Goal: Information Seeking & Learning: Learn about a topic

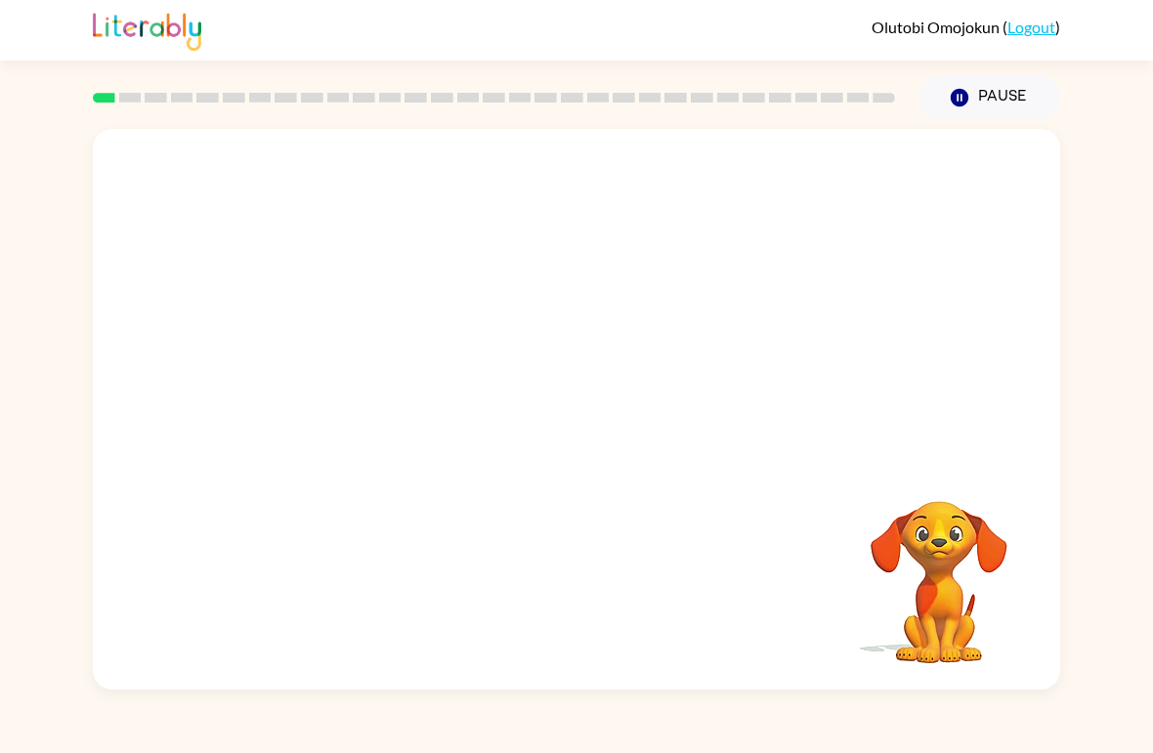
click at [357, 378] on video "Your browser must support playing .mp4 files to use Literably. Please try using…" at bounding box center [576, 294] width 967 height 331
click at [357, 382] on video "Your browser must support playing .mp4 files to use Literably. Please try using…" at bounding box center [576, 294] width 967 height 331
click at [357, 370] on video "Your browser must support playing .mp4 files to use Literably. Please try using…" at bounding box center [576, 294] width 967 height 331
click at [365, 366] on video "Your browser must support playing .mp4 files to use Literably. Please try using…" at bounding box center [576, 294] width 967 height 331
click at [367, 374] on video "Your browser must support playing .mp4 files to use Literably. Please try using…" at bounding box center [576, 294] width 967 height 331
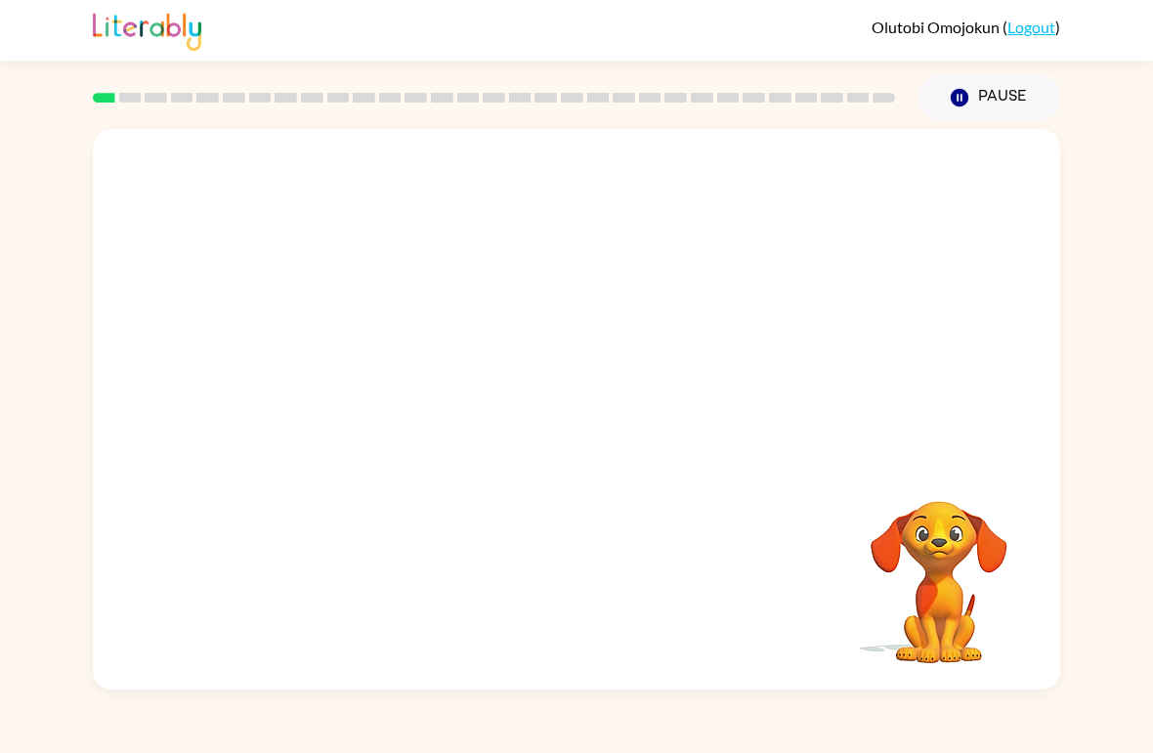
click at [351, 362] on video "Your browser must support playing .mp4 files to use Literably. Please try using…" at bounding box center [576, 294] width 967 height 331
click at [123, 90] on div at bounding box center [494, 98] width 826 height 68
click at [343, 376] on video "Your browser must support playing .mp4 files to use Literably. Please try using…" at bounding box center [576, 294] width 967 height 331
click at [602, 422] on button "button" at bounding box center [576, 419] width 125 height 71
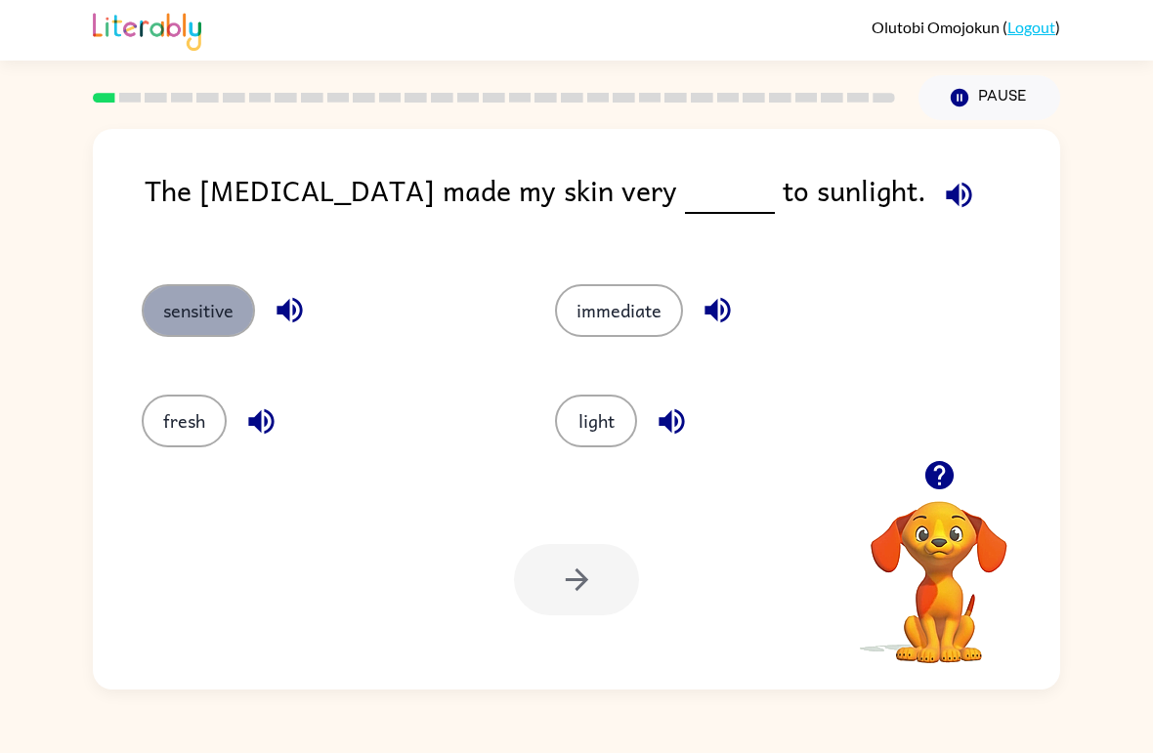
click at [199, 319] on button "sensitive" at bounding box center [198, 310] width 113 height 53
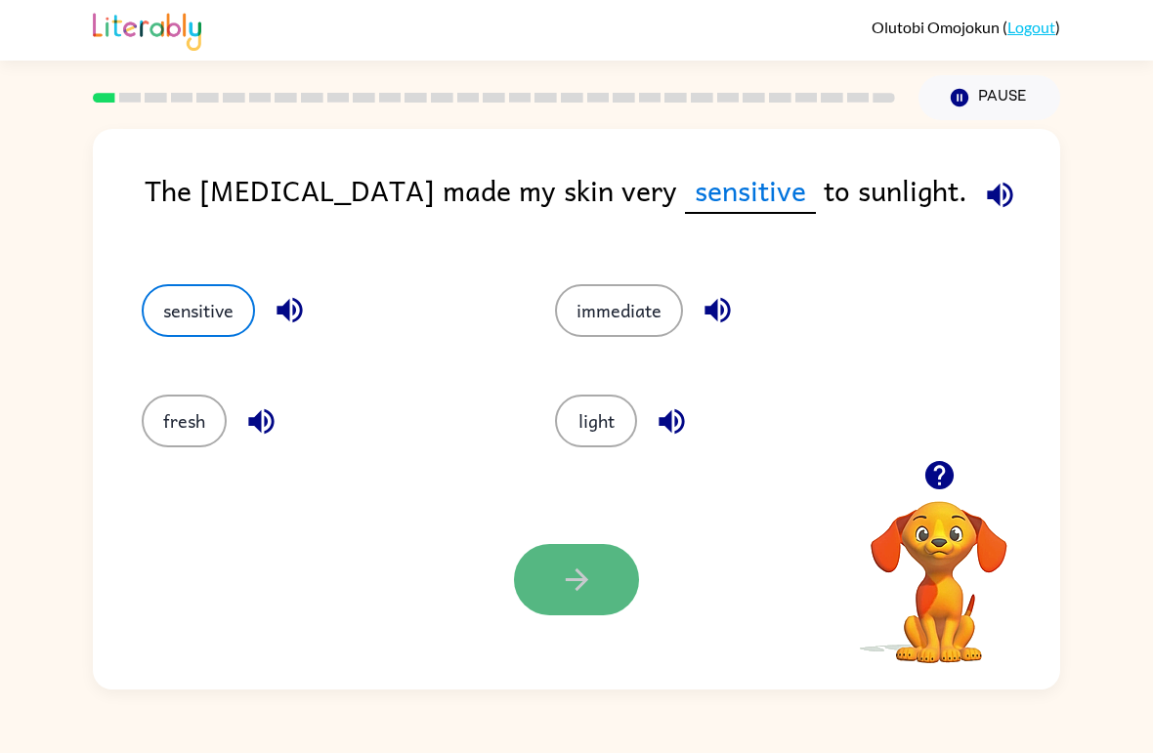
click at [554, 579] on button "button" at bounding box center [576, 579] width 125 height 71
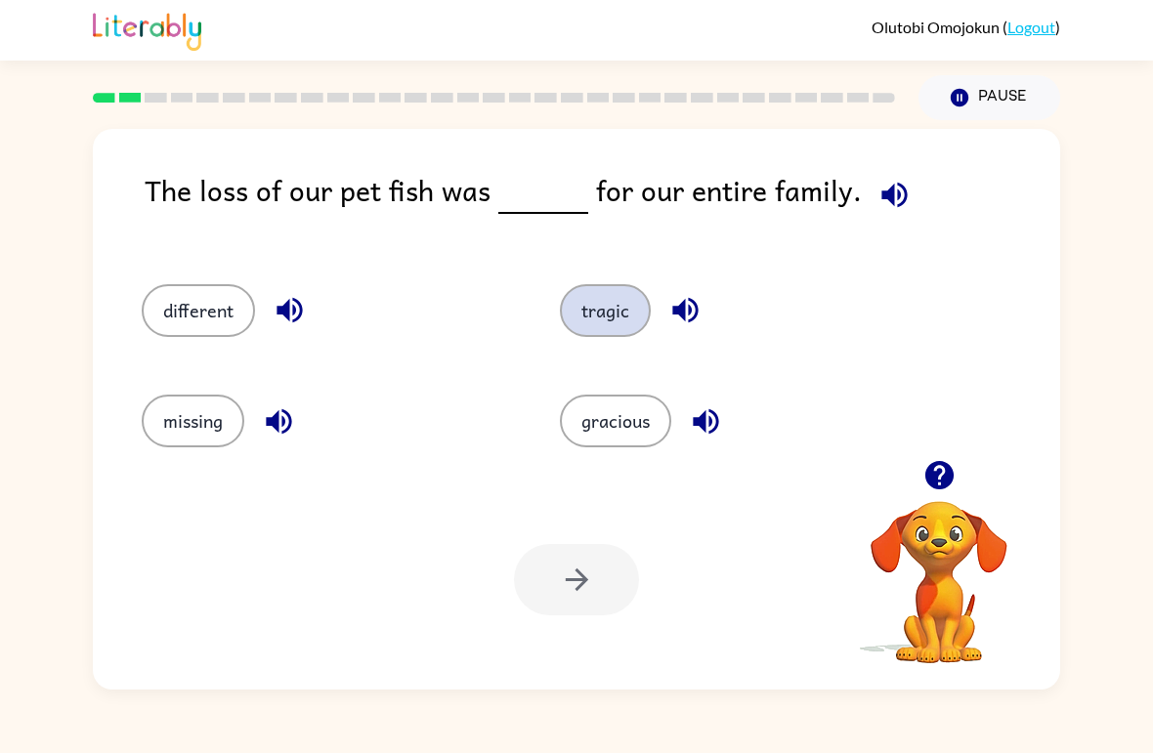
click at [594, 322] on button "tragic" at bounding box center [605, 310] width 91 height 53
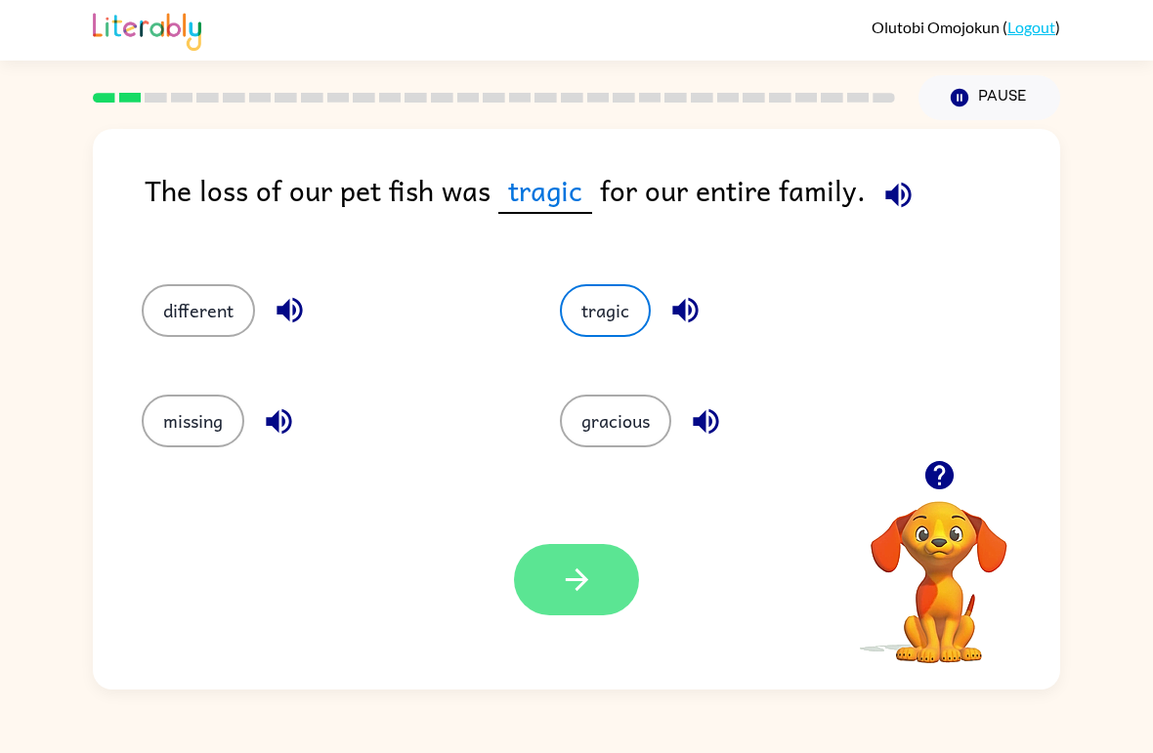
click at [597, 601] on button "button" at bounding box center [576, 579] width 125 height 71
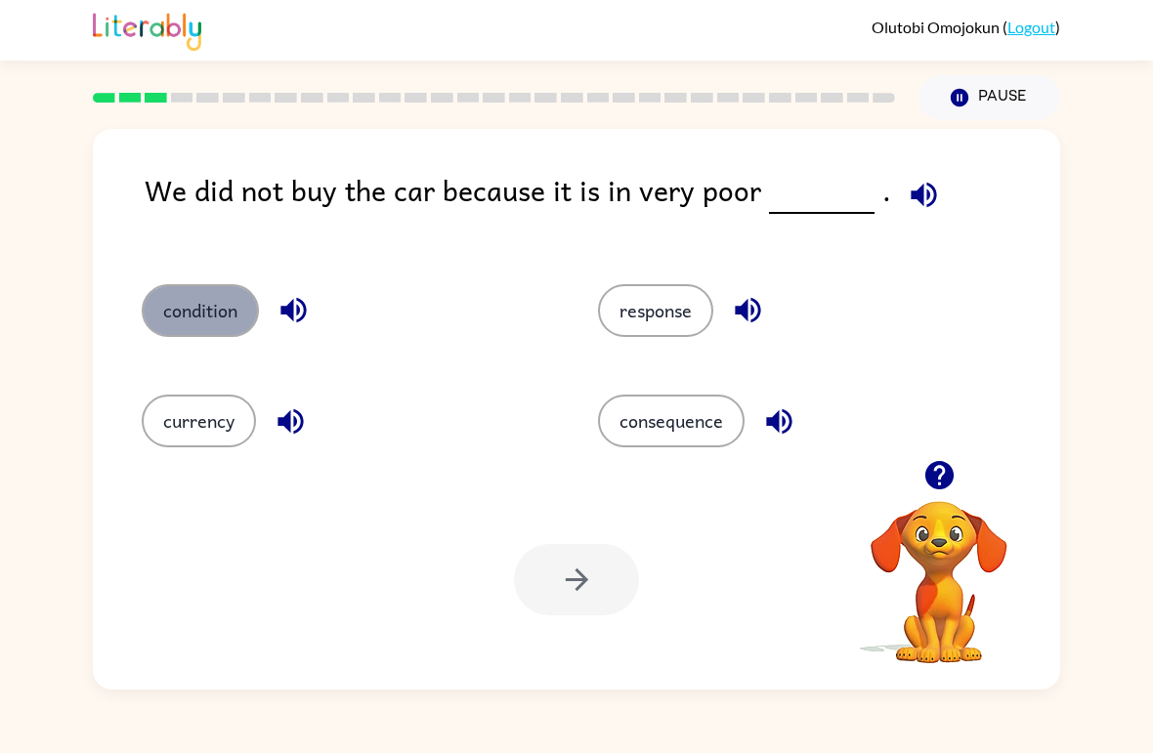
click at [244, 322] on button "condition" at bounding box center [200, 310] width 117 height 53
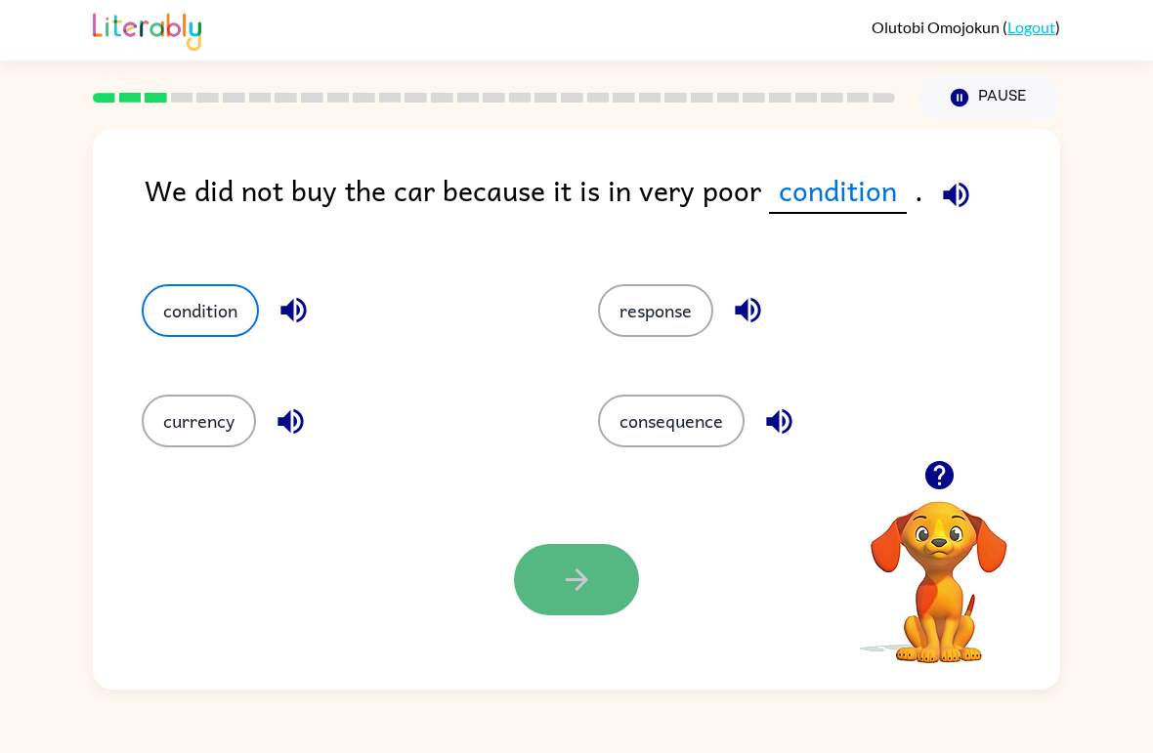
click at [536, 595] on button "button" at bounding box center [576, 579] width 125 height 71
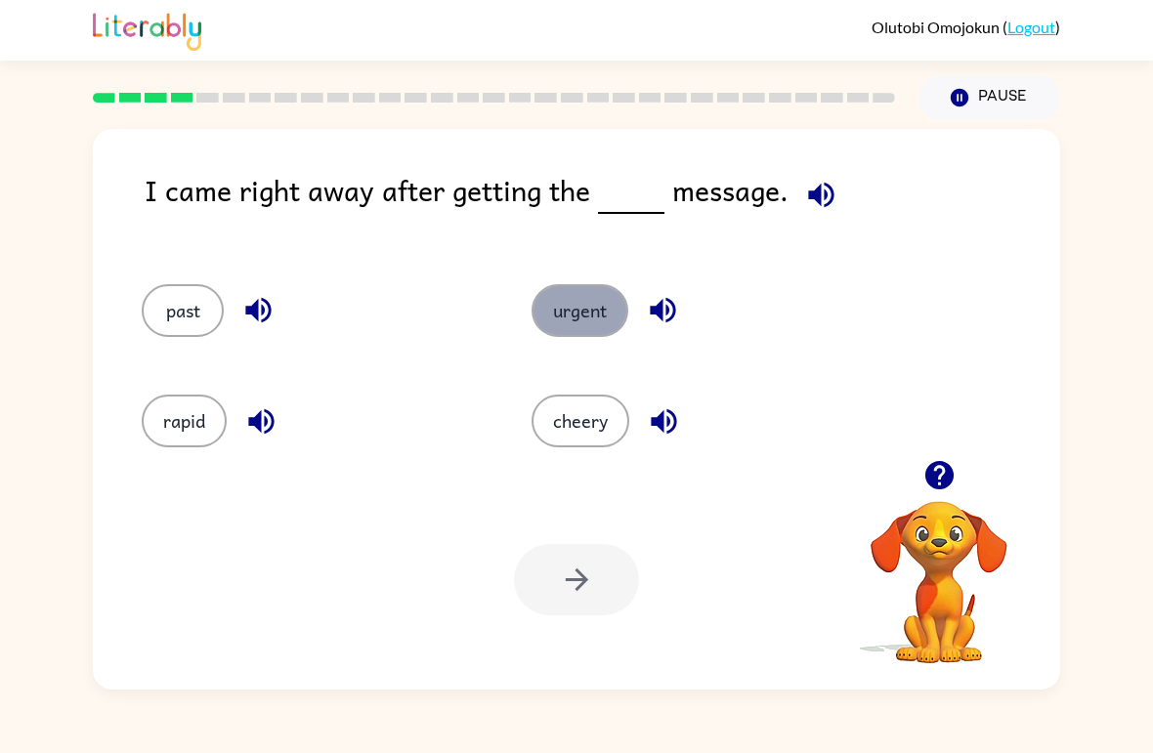
click at [554, 335] on button "urgent" at bounding box center [580, 310] width 97 height 53
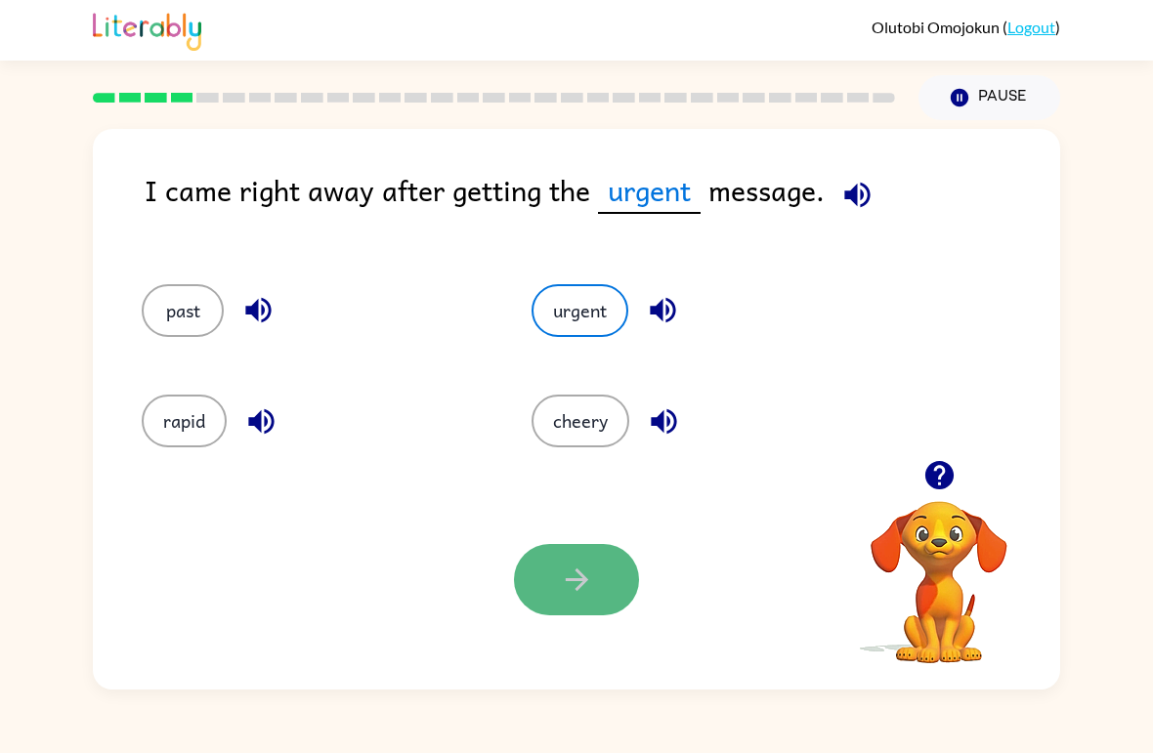
click at [613, 580] on button "button" at bounding box center [576, 579] width 125 height 71
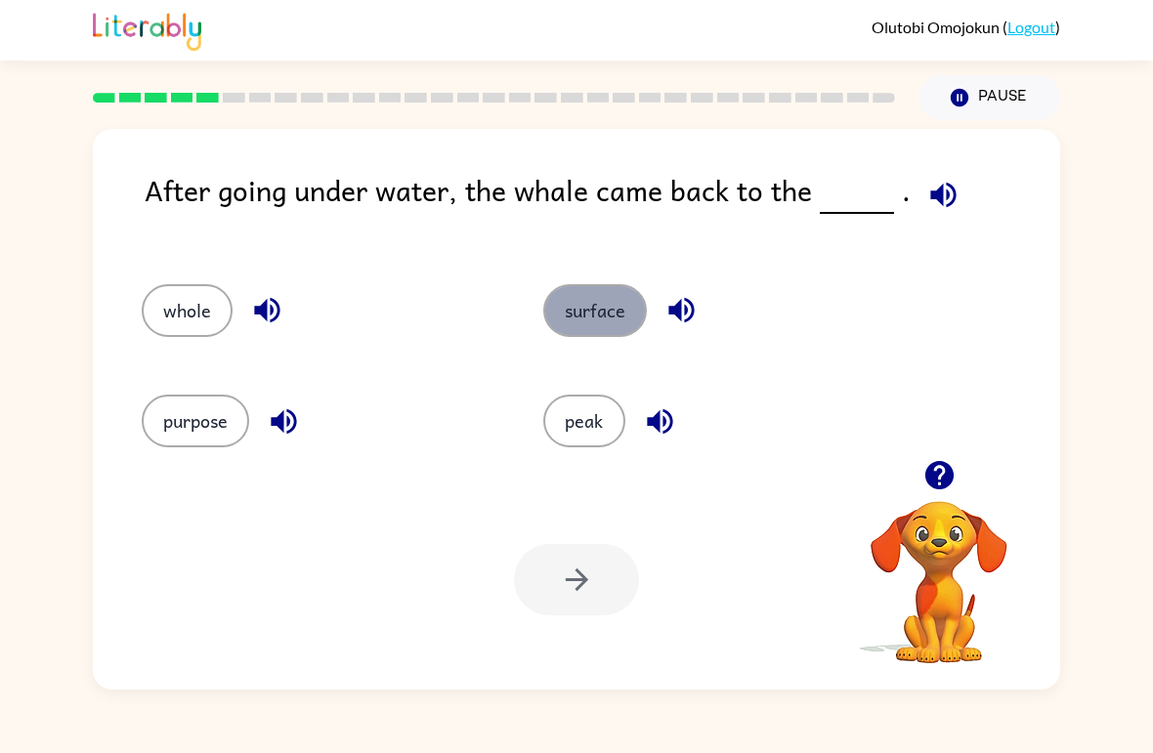
click at [599, 317] on button "surface" at bounding box center [595, 310] width 104 height 53
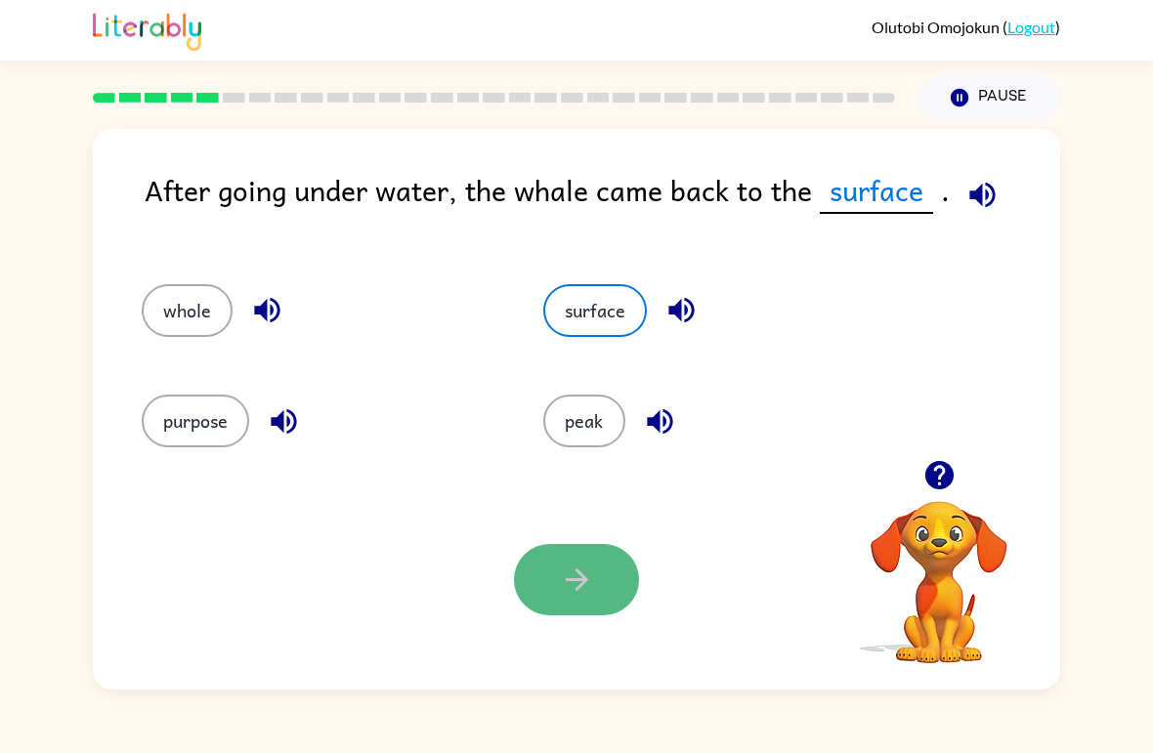
click at [591, 593] on icon "button" at bounding box center [577, 580] width 34 height 34
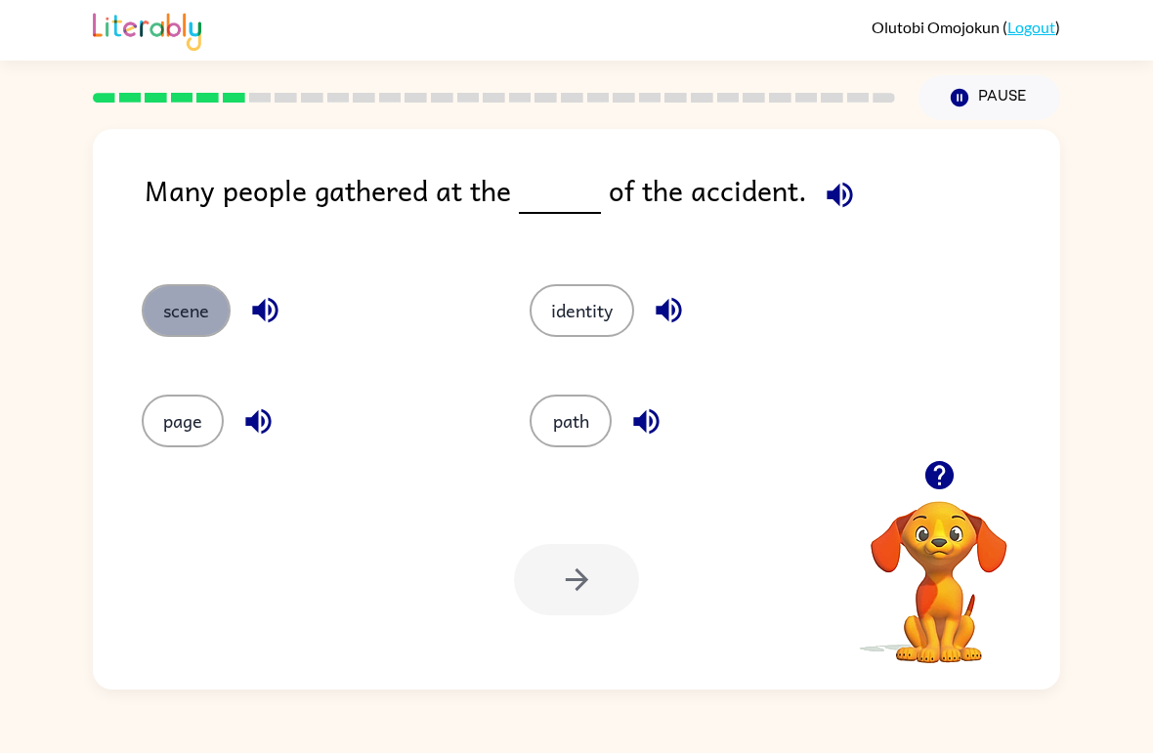
click at [176, 327] on button "scene" at bounding box center [186, 310] width 89 height 53
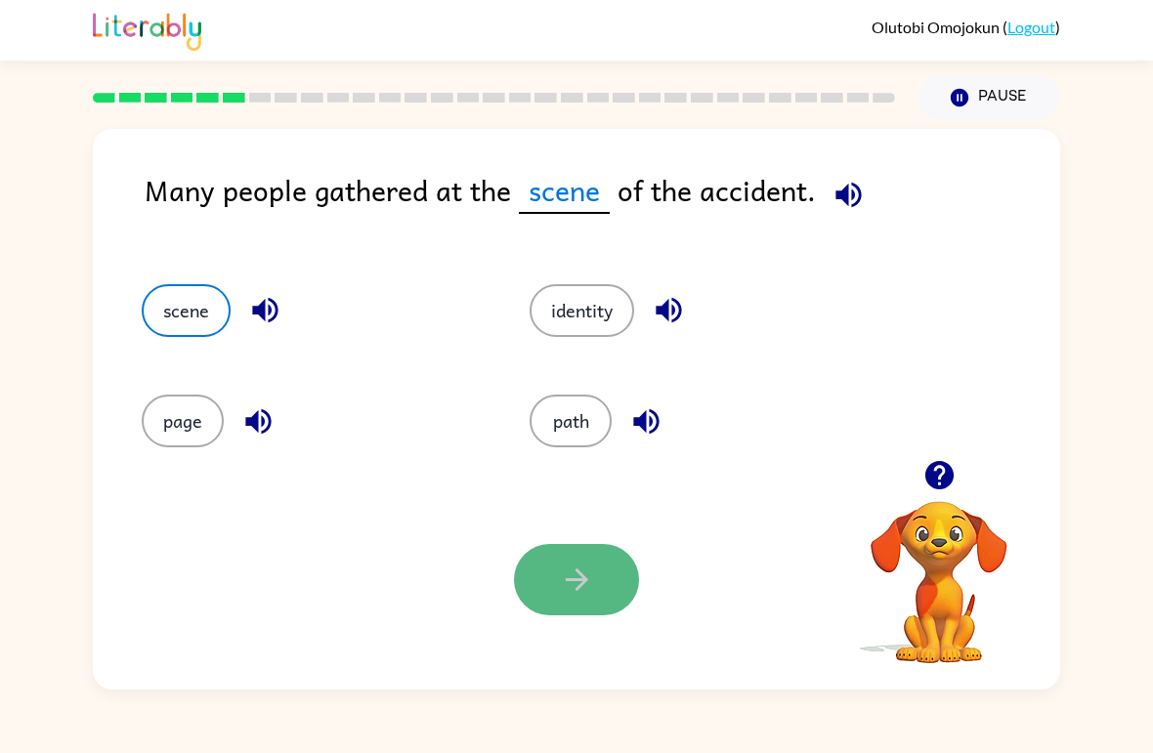
click at [580, 608] on button "button" at bounding box center [576, 579] width 125 height 71
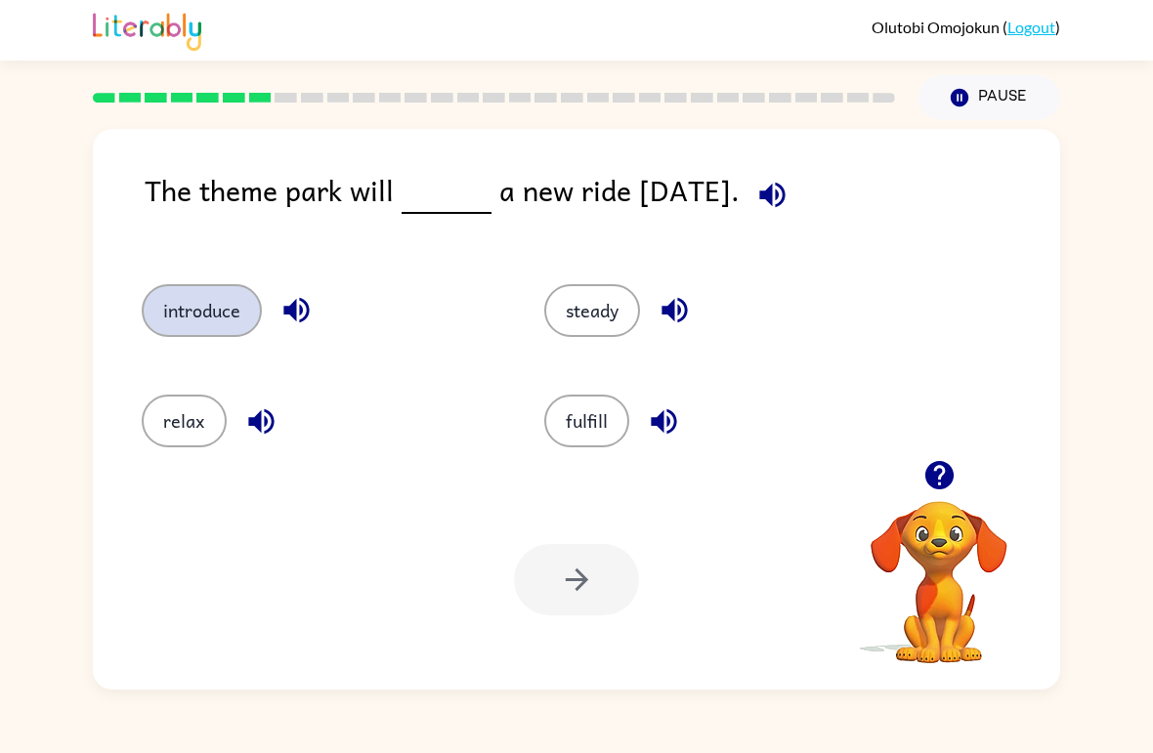
click at [240, 308] on button "introduce" at bounding box center [202, 310] width 120 height 53
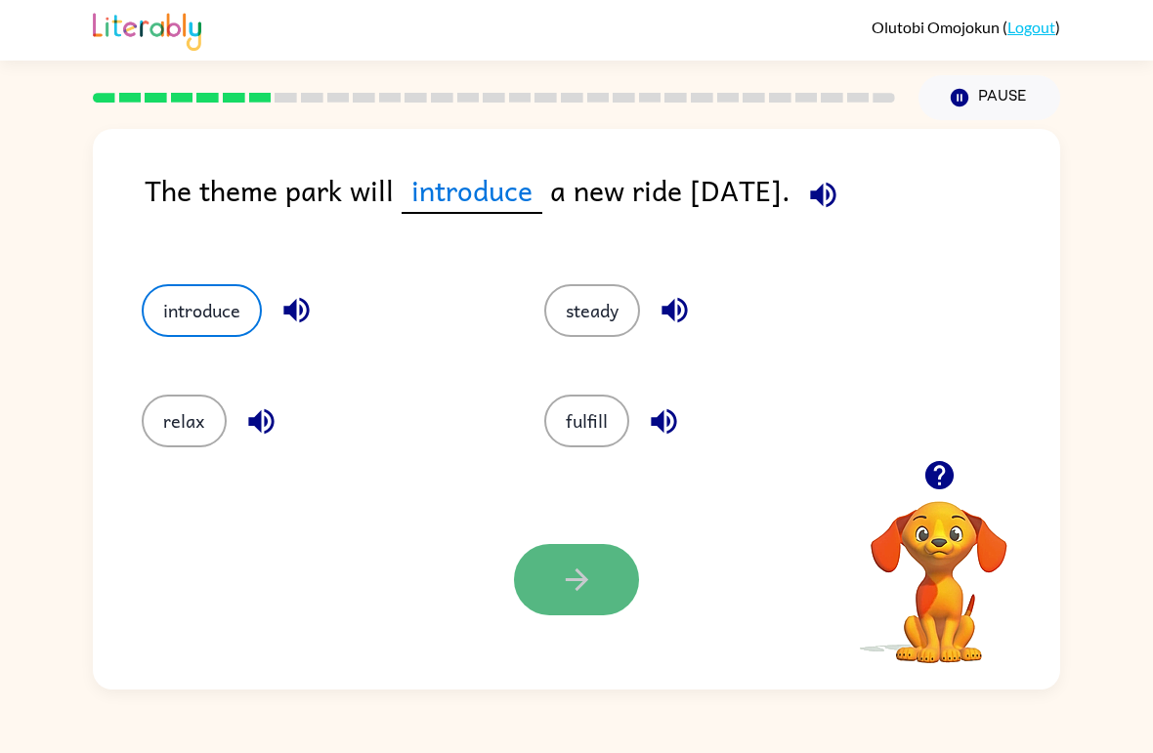
click at [580, 578] on icon "button" at bounding box center [577, 580] width 34 height 34
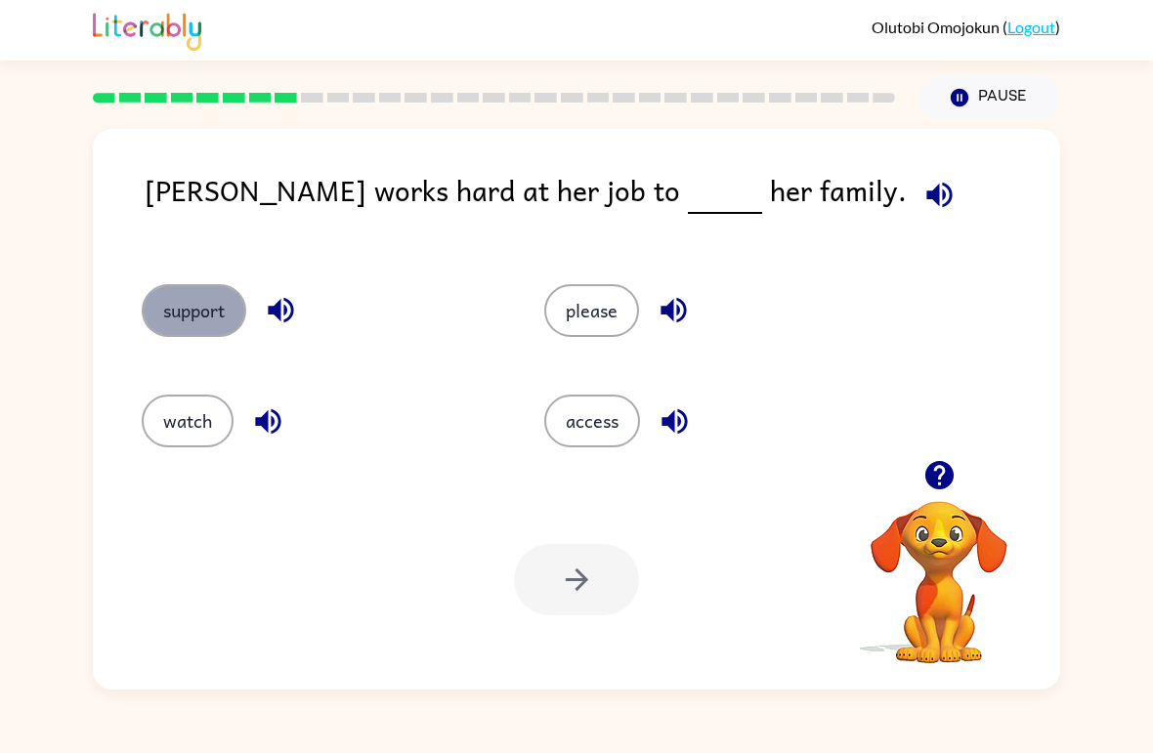
click at [185, 323] on button "support" at bounding box center [194, 310] width 105 height 53
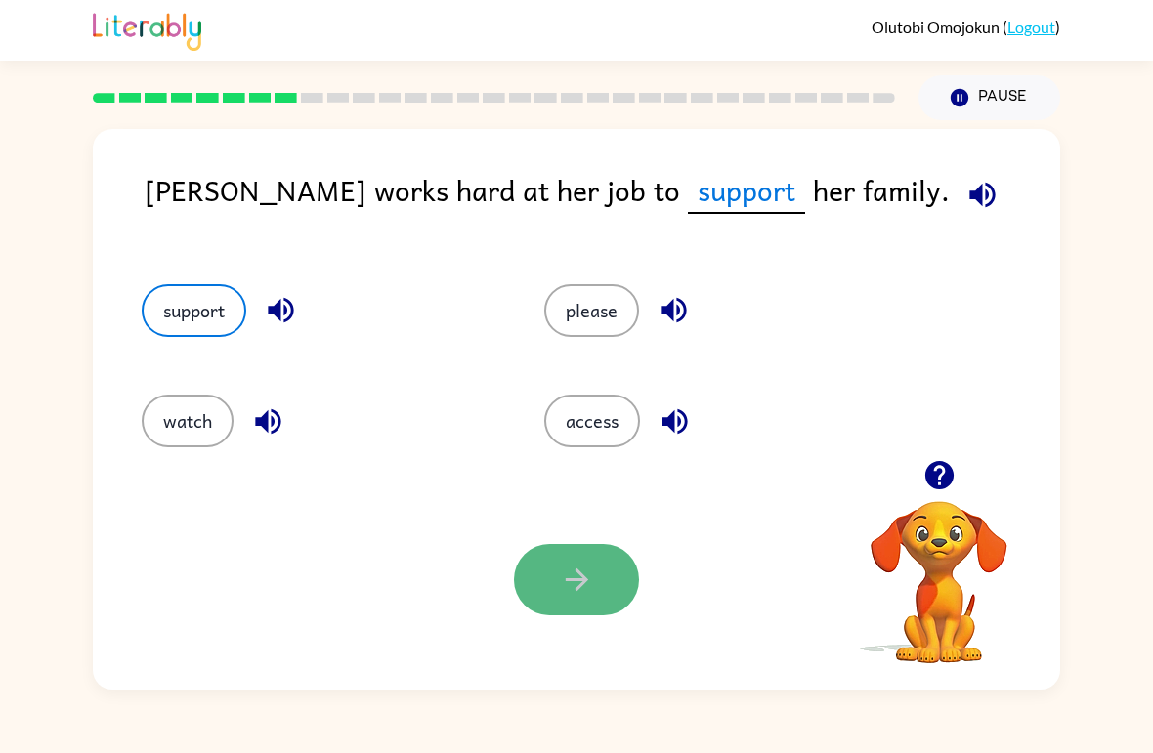
click at [564, 591] on icon "button" at bounding box center [577, 580] width 34 height 34
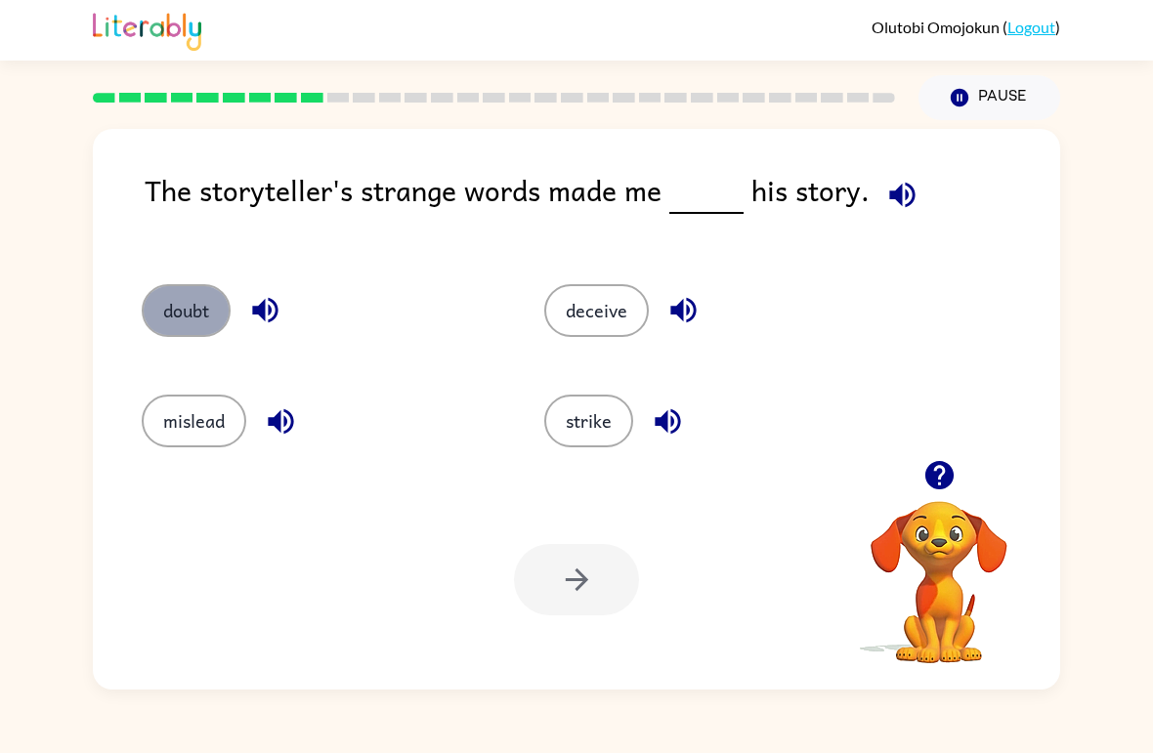
click at [170, 313] on button "doubt" at bounding box center [186, 310] width 89 height 53
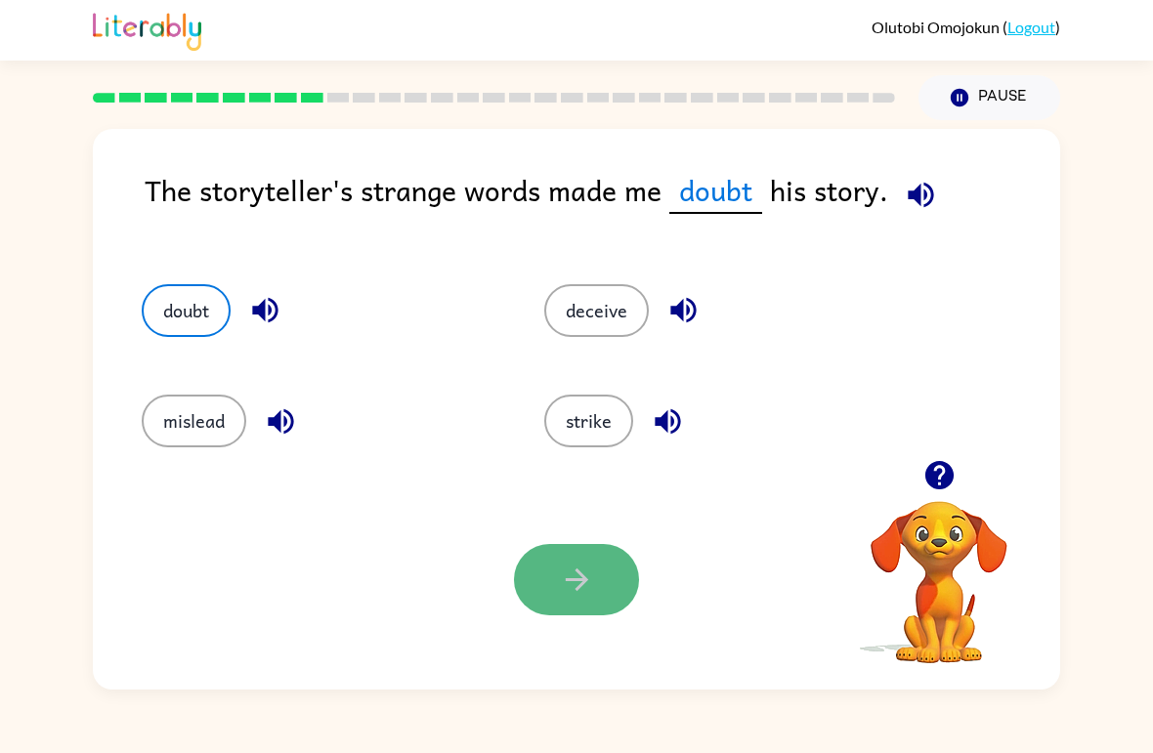
click at [541, 579] on button "button" at bounding box center [576, 579] width 125 height 71
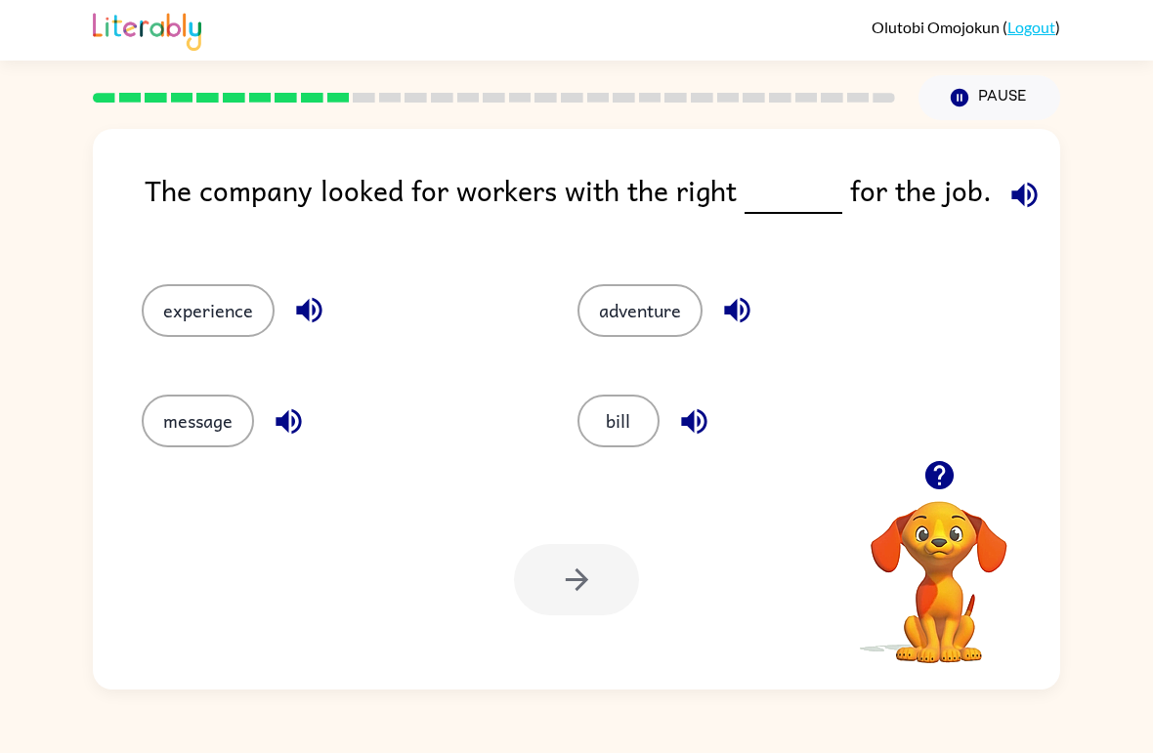
click at [7, 246] on div "The company looked for workers with the right for the job. experience adventure…" at bounding box center [576, 405] width 1153 height 570
click at [169, 332] on button "experience" at bounding box center [208, 310] width 133 height 53
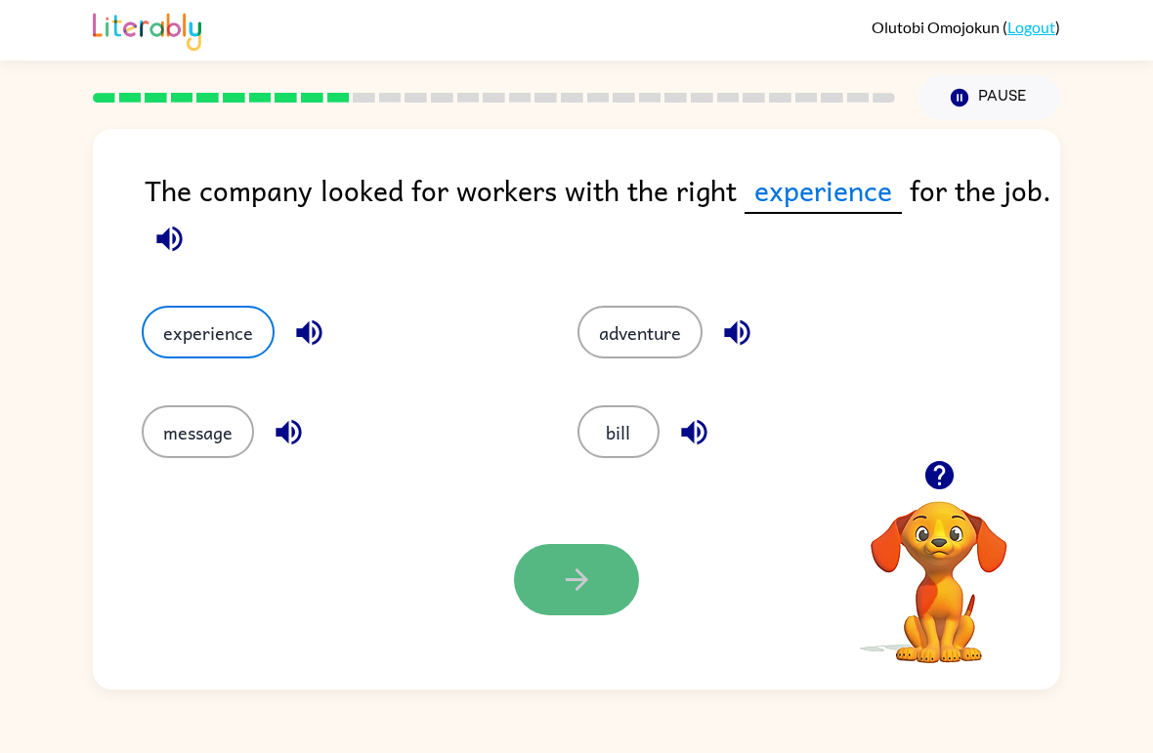
click at [562, 608] on button "button" at bounding box center [576, 579] width 125 height 71
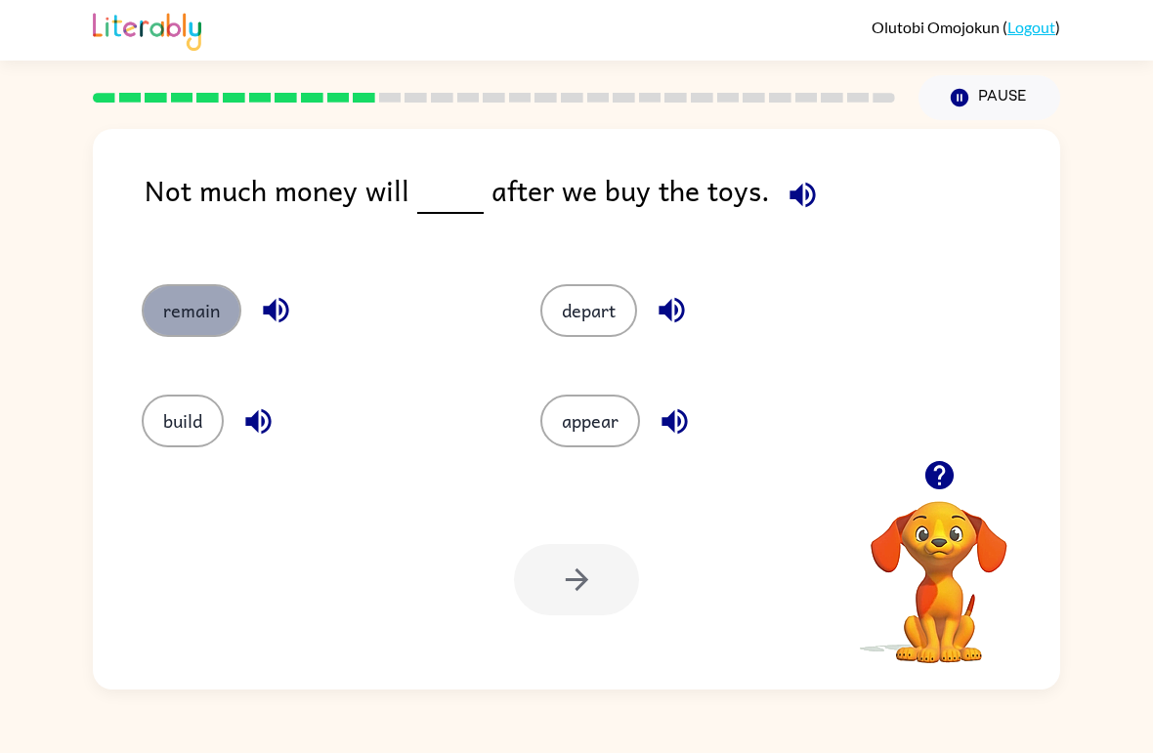
click at [187, 337] on button "remain" at bounding box center [192, 310] width 100 height 53
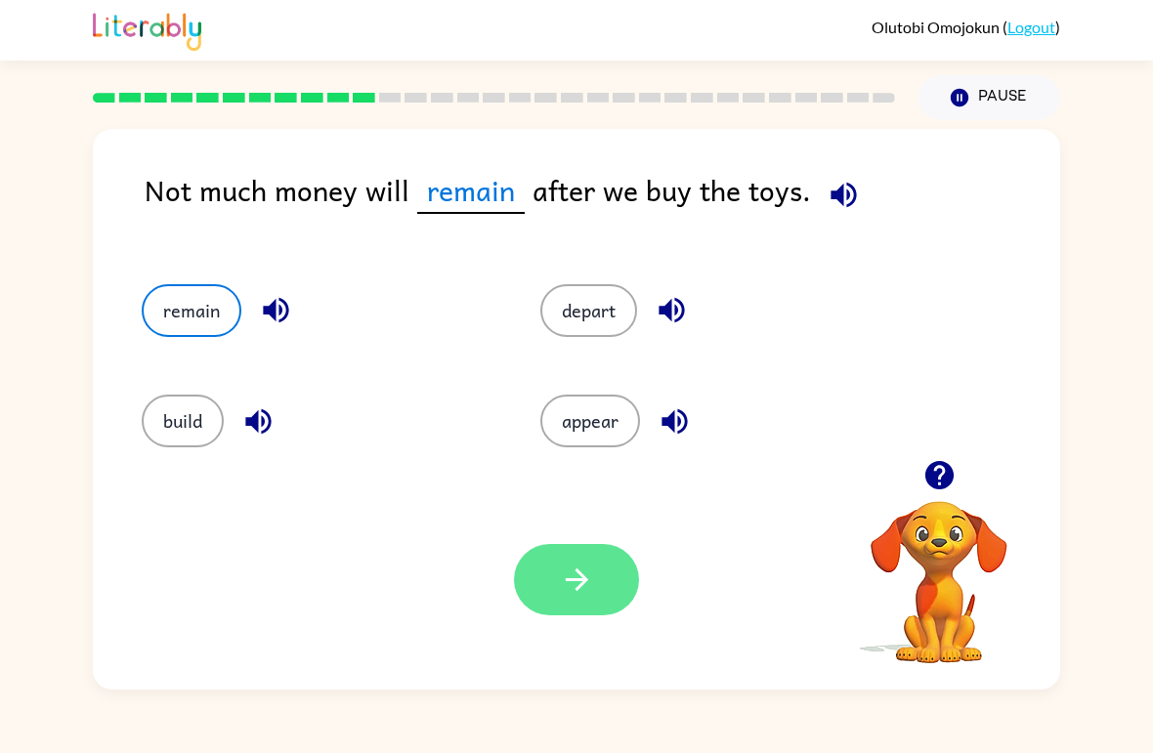
click at [604, 604] on button "button" at bounding box center [576, 579] width 125 height 71
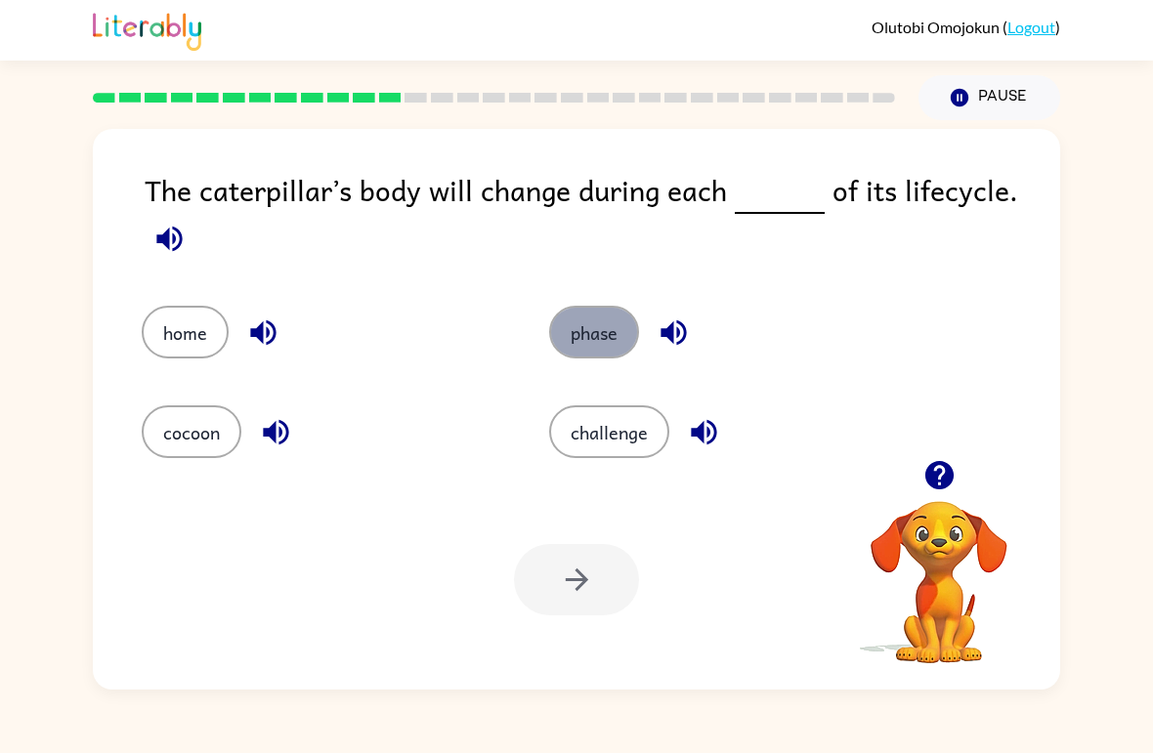
click at [589, 348] on button "phase" at bounding box center [594, 332] width 90 height 53
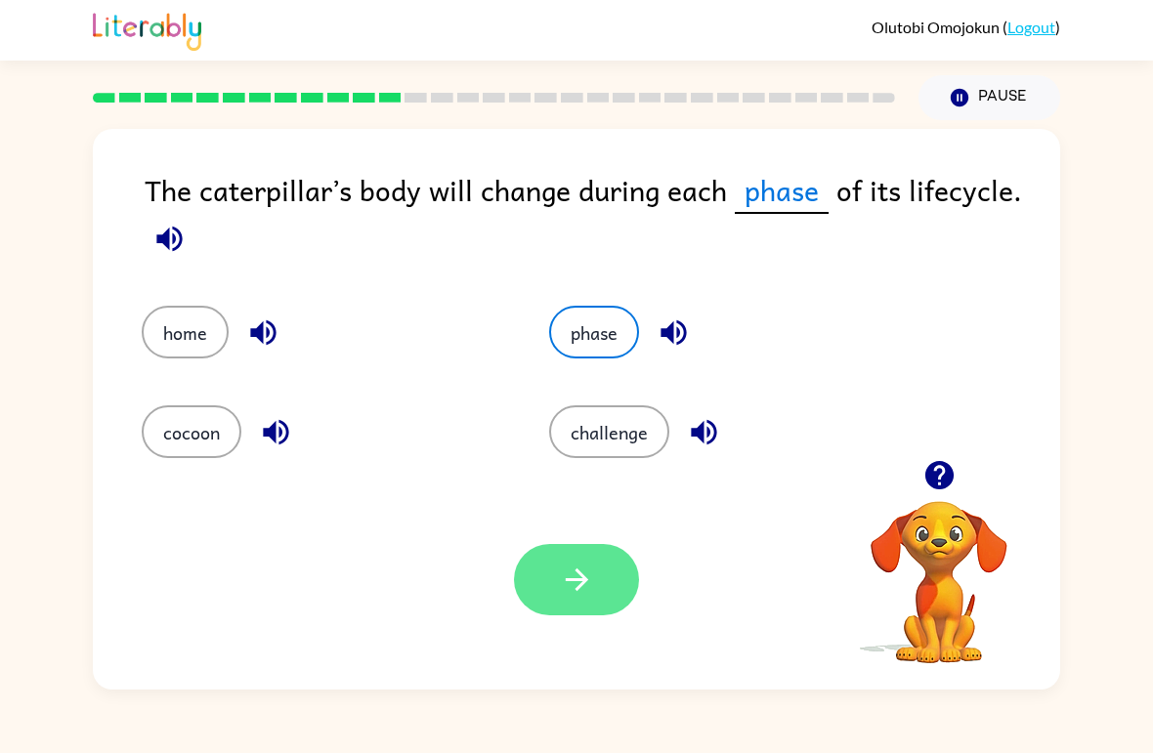
click at [577, 604] on button "button" at bounding box center [576, 579] width 125 height 71
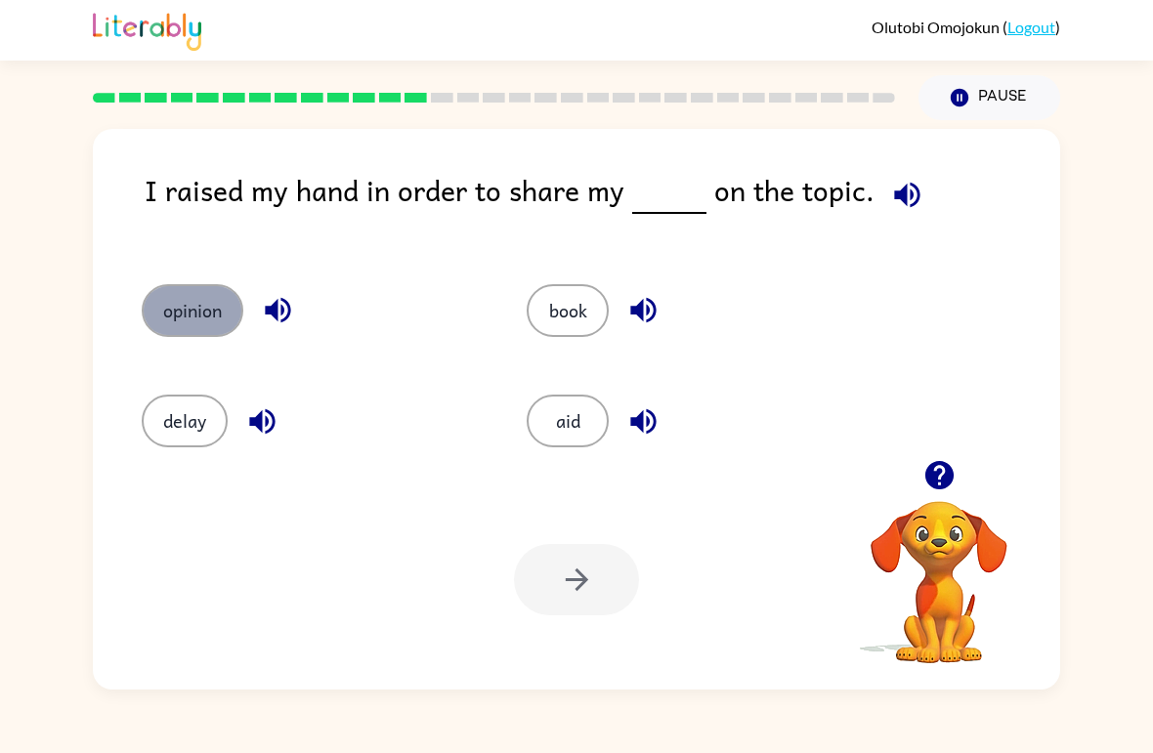
click at [176, 325] on button "opinion" at bounding box center [193, 310] width 102 height 53
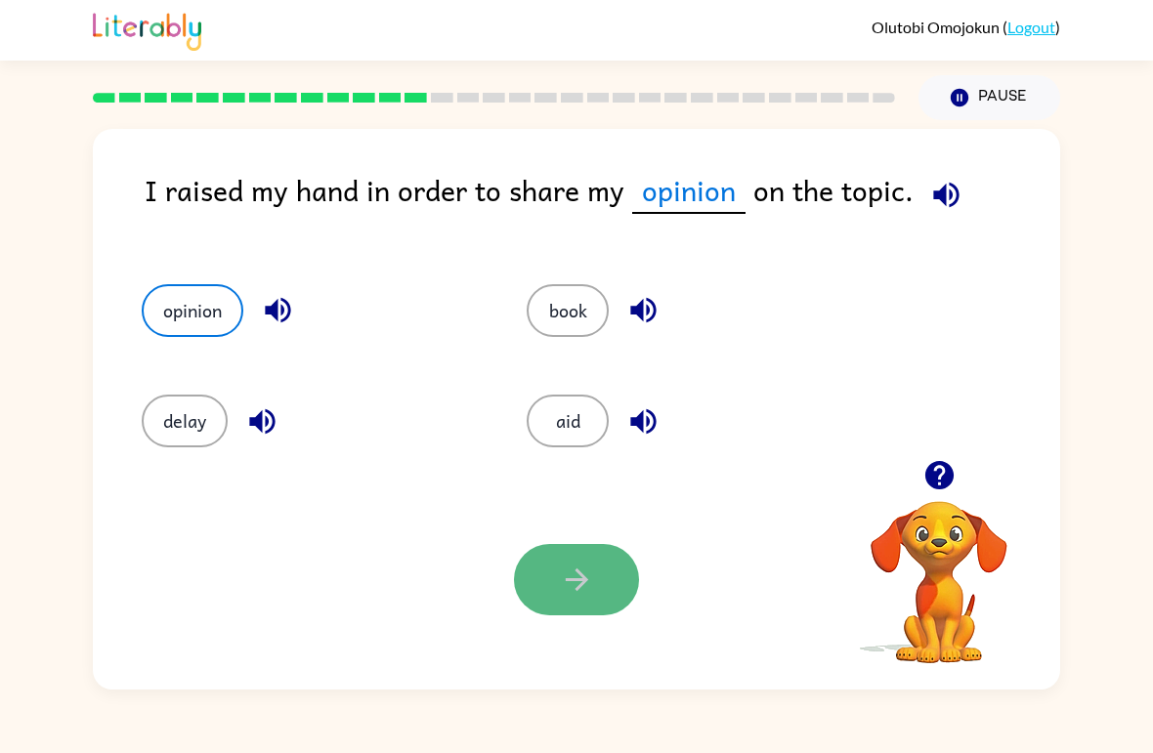
click at [579, 577] on icon "button" at bounding box center [577, 580] width 34 height 34
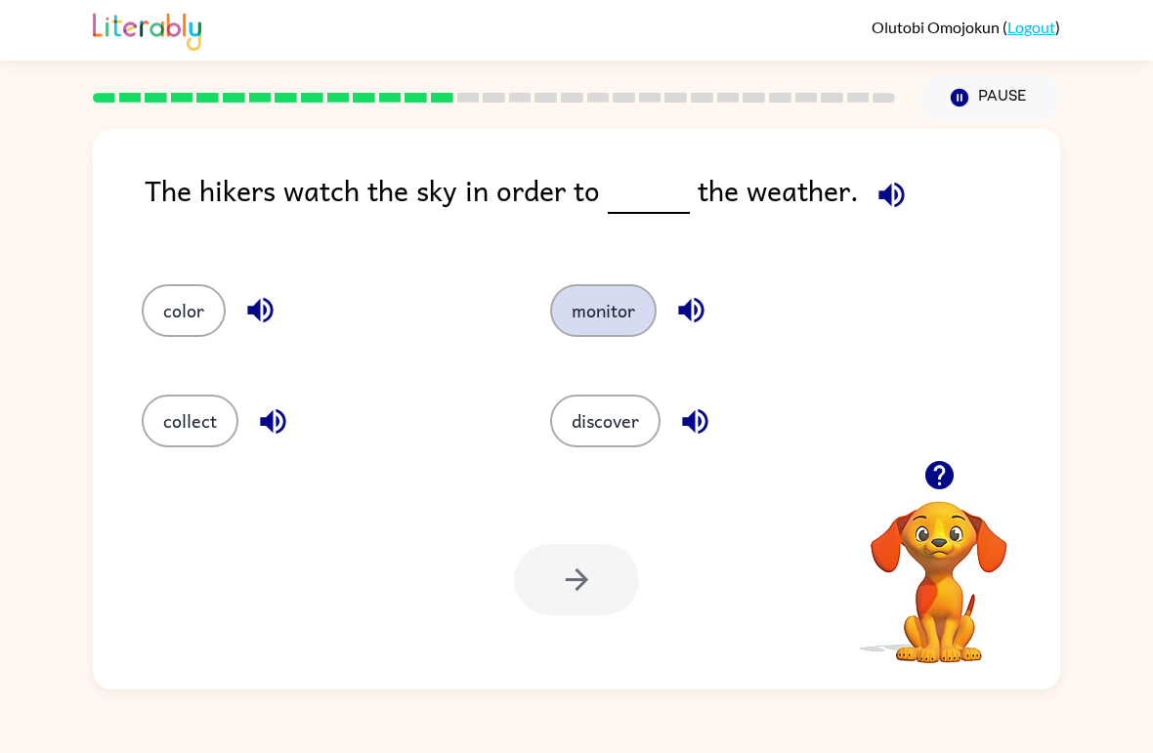
click at [603, 329] on button "monitor" at bounding box center [603, 310] width 107 height 53
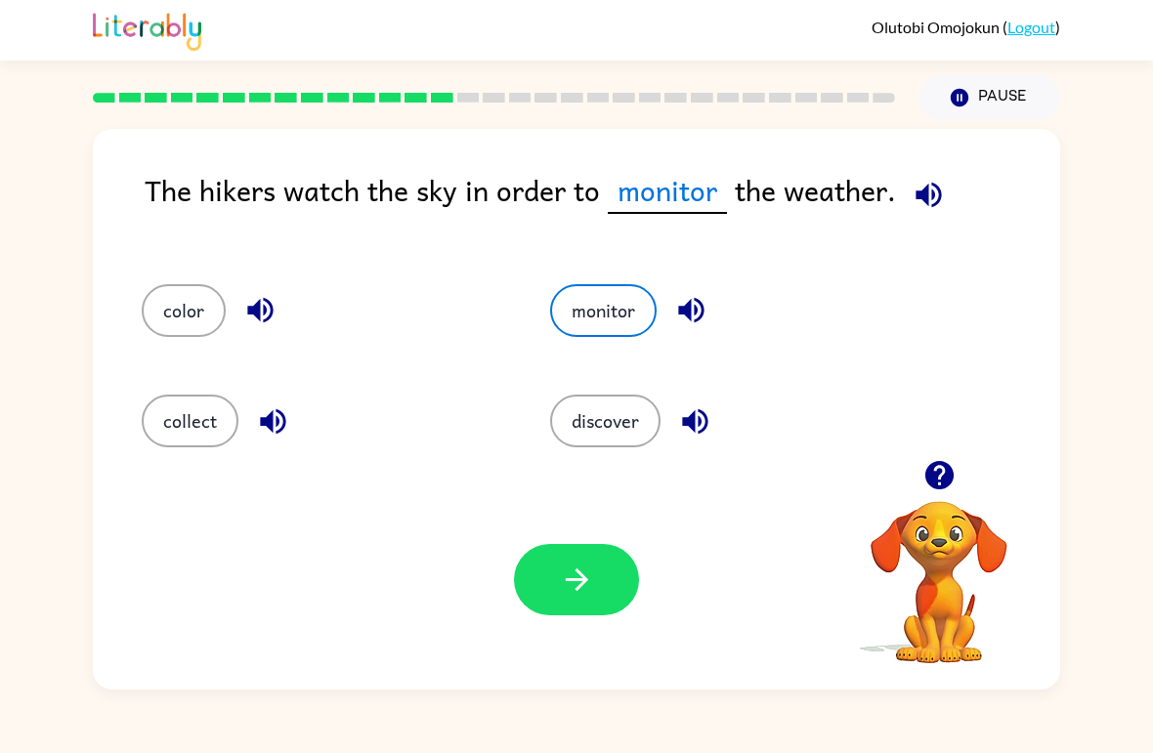
click at [605, 622] on div "Your browser must support playing .mp4 files to use Literably. Please try using…" at bounding box center [576, 580] width 967 height 220
click at [590, 590] on icon "button" at bounding box center [577, 580] width 34 height 34
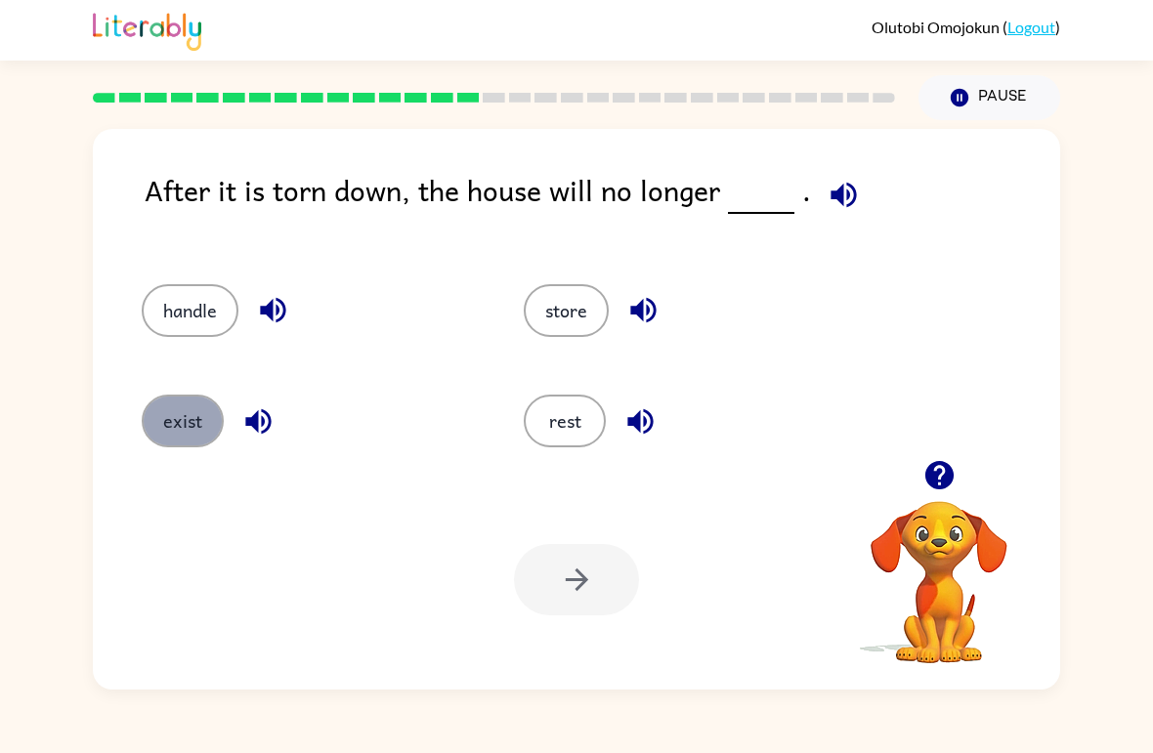
click at [189, 438] on button "exist" at bounding box center [183, 421] width 82 height 53
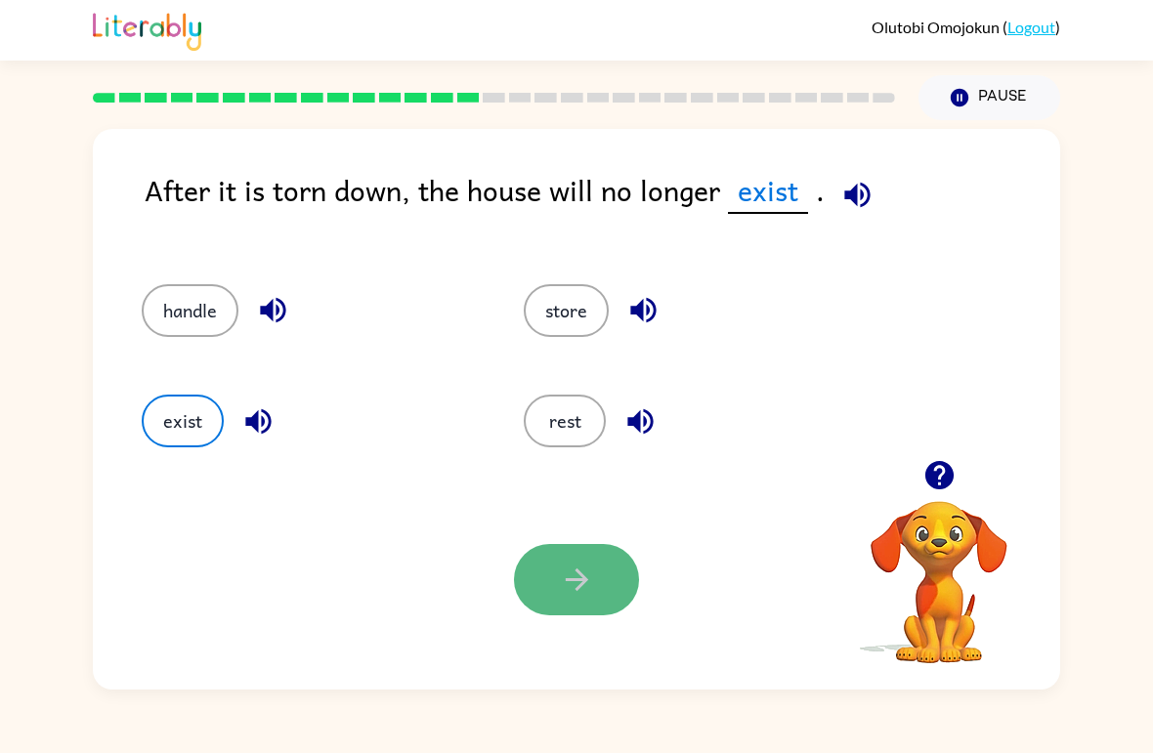
click at [557, 598] on button "button" at bounding box center [576, 579] width 125 height 71
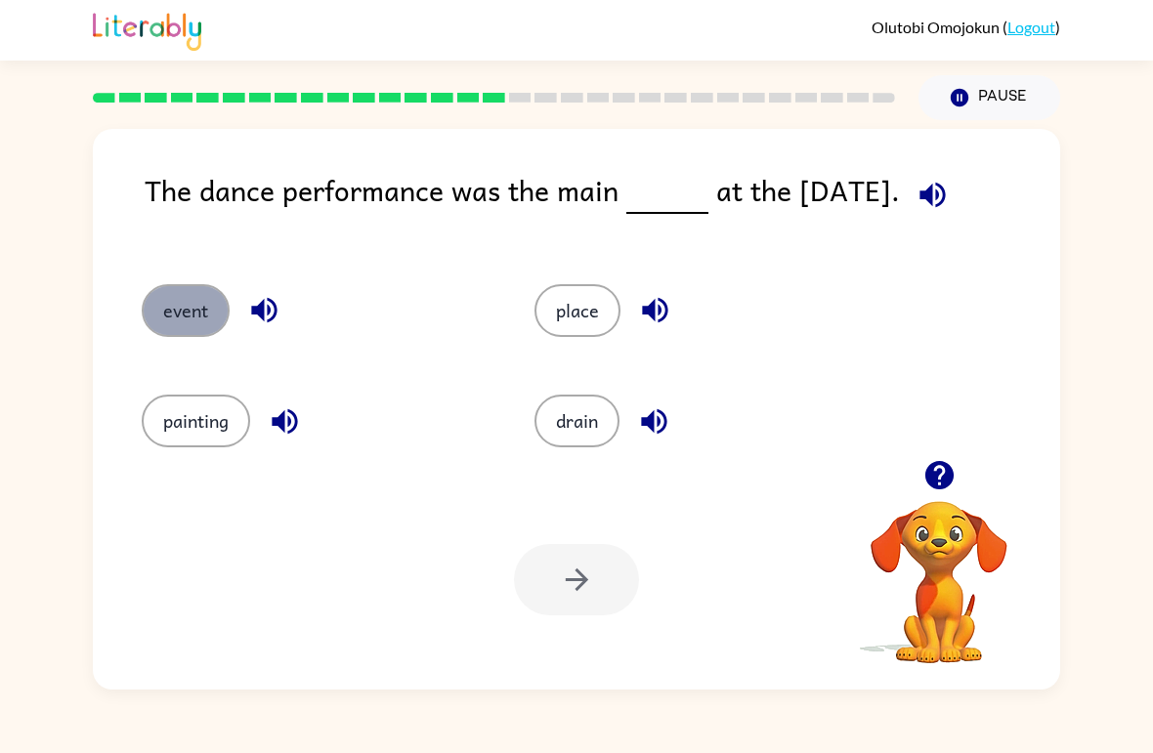
click at [187, 315] on button "event" at bounding box center [186, 310] width 88 height 53
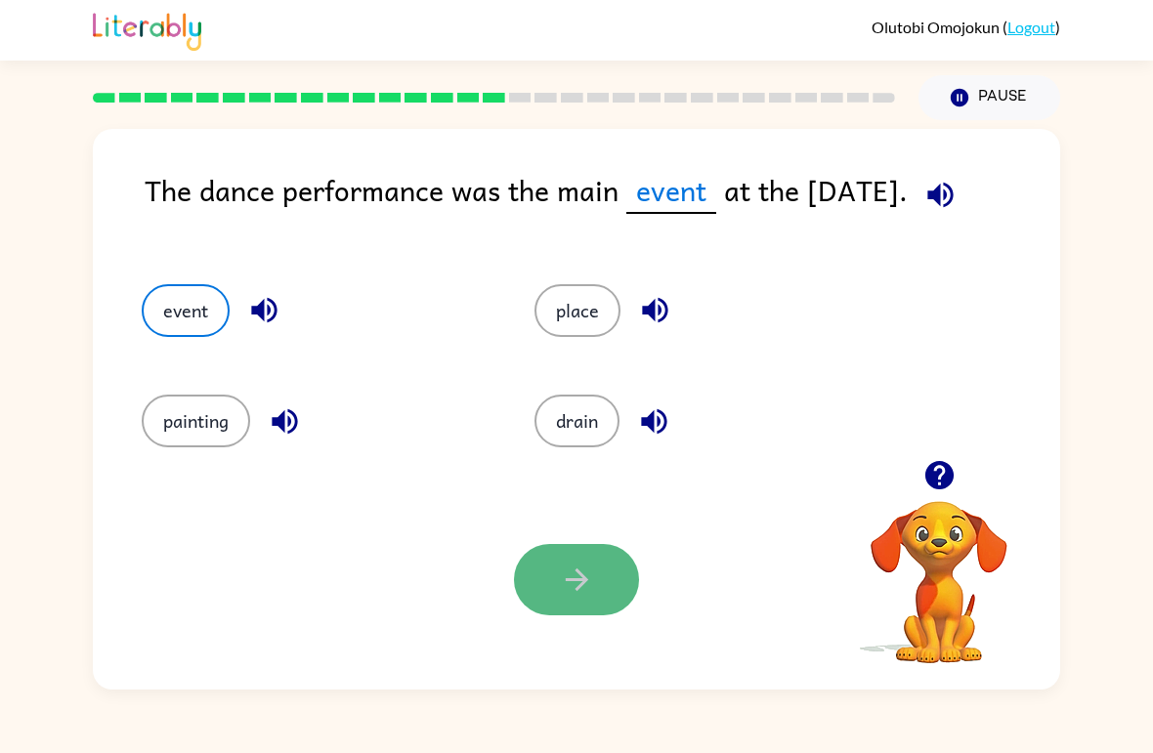
click at [607, 593] on button "button" at bounding box center [576, 579] width 125 height 71
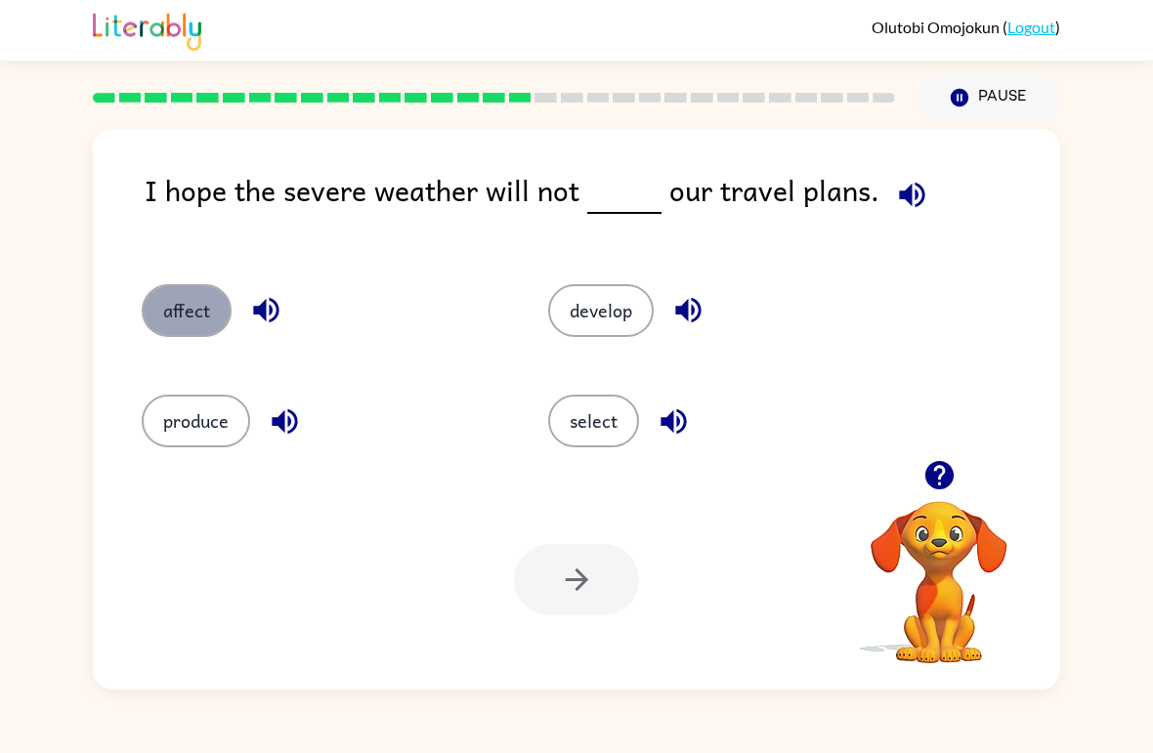
click at [181, 333] on button "affect" at bounding box center [187, 310] width 90 height 53
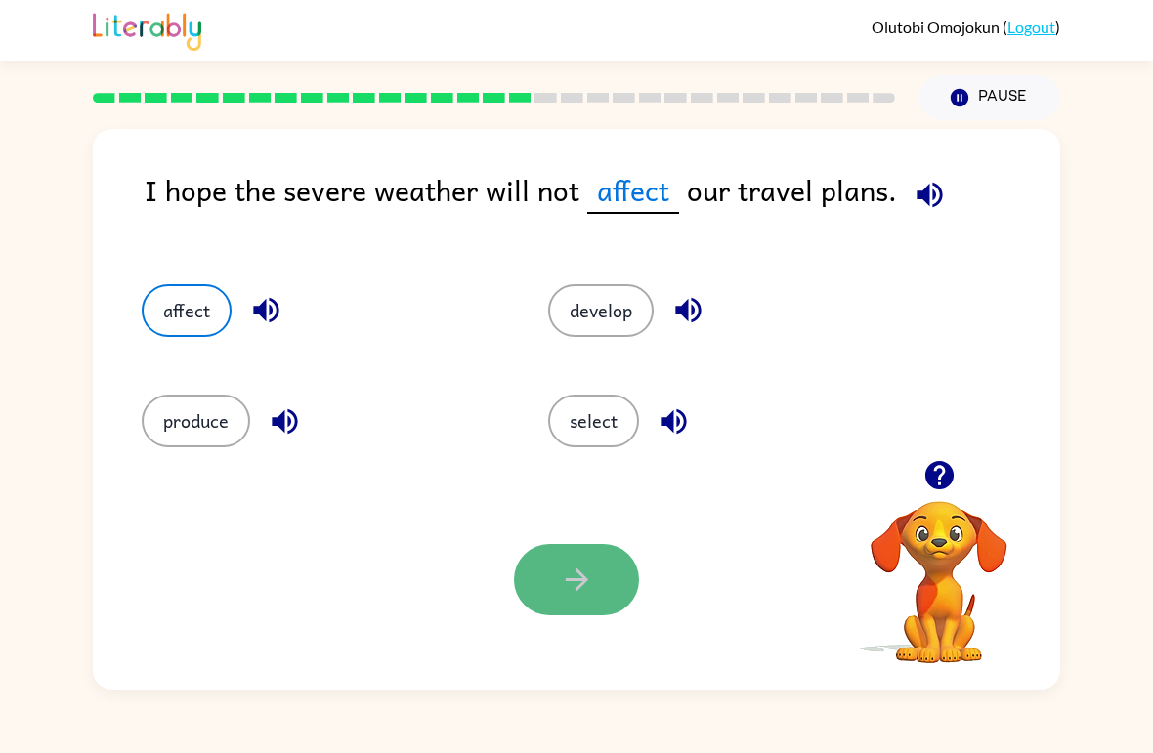
click at [574, 608] on button "button" at bounding box center [576, 579] width 125 height 71
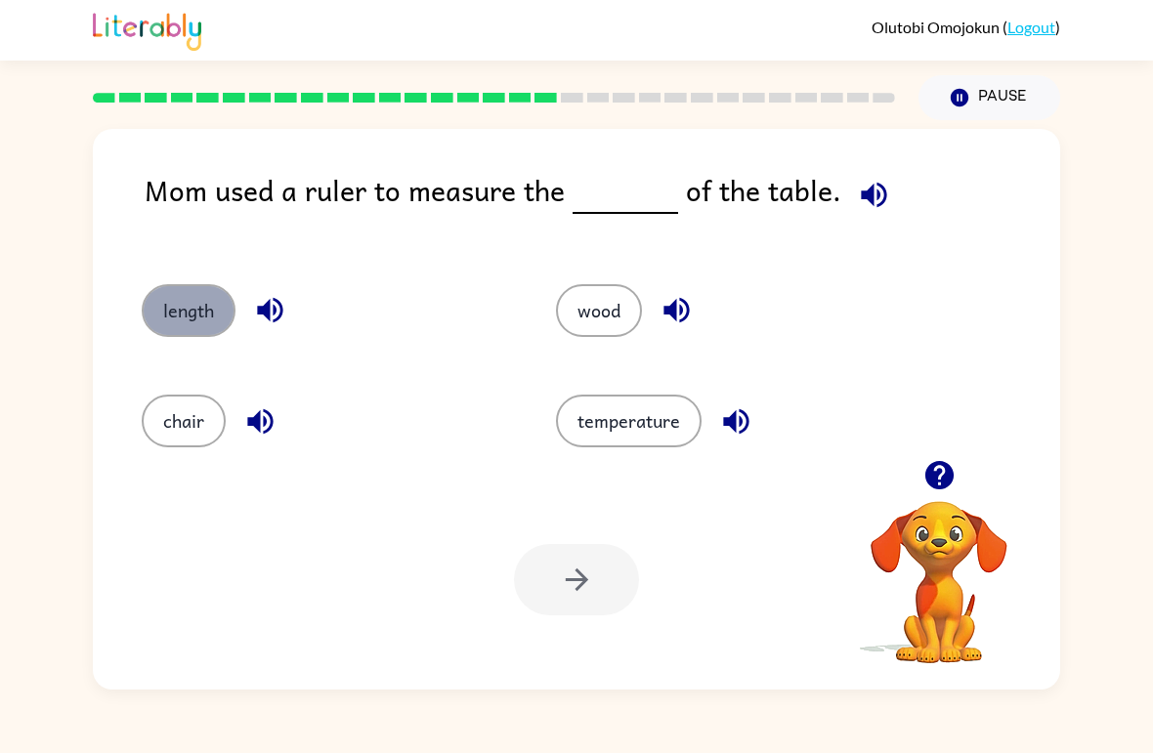
click at [218, 327] on button "length" at bounding box center [189, 310] width 94 height 53
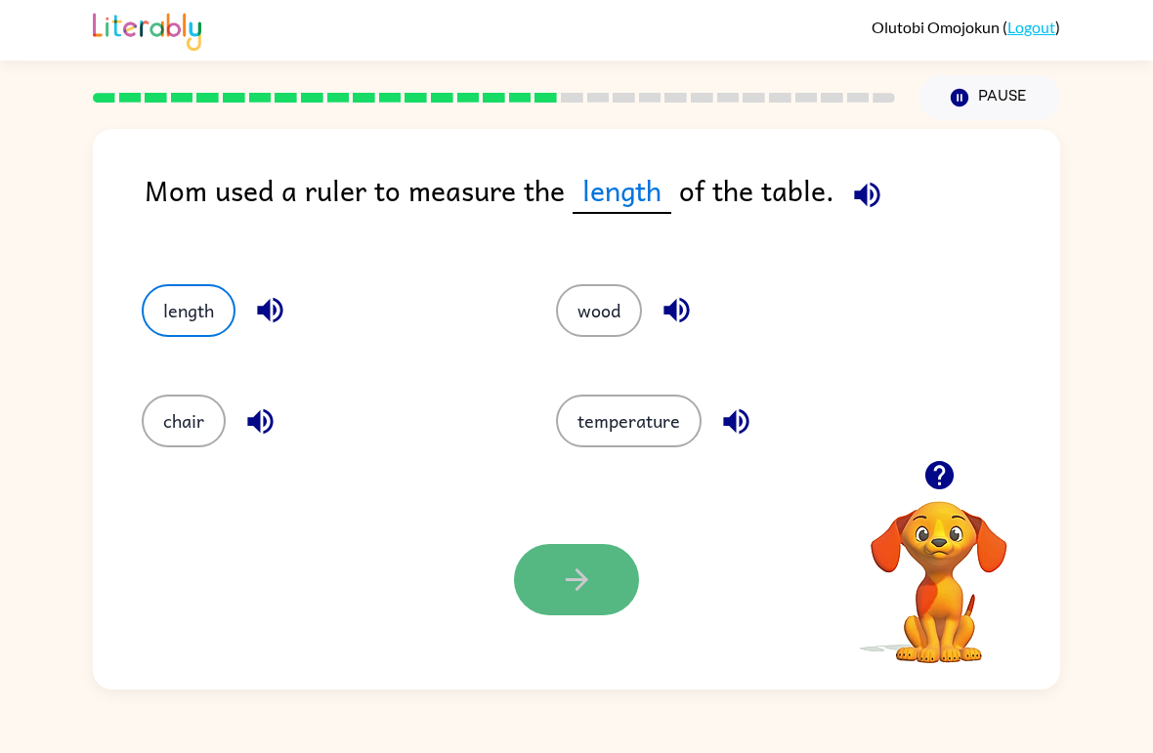
click at [614, 613] on button "button" at bounding box center [576, 579] width 125 height 71
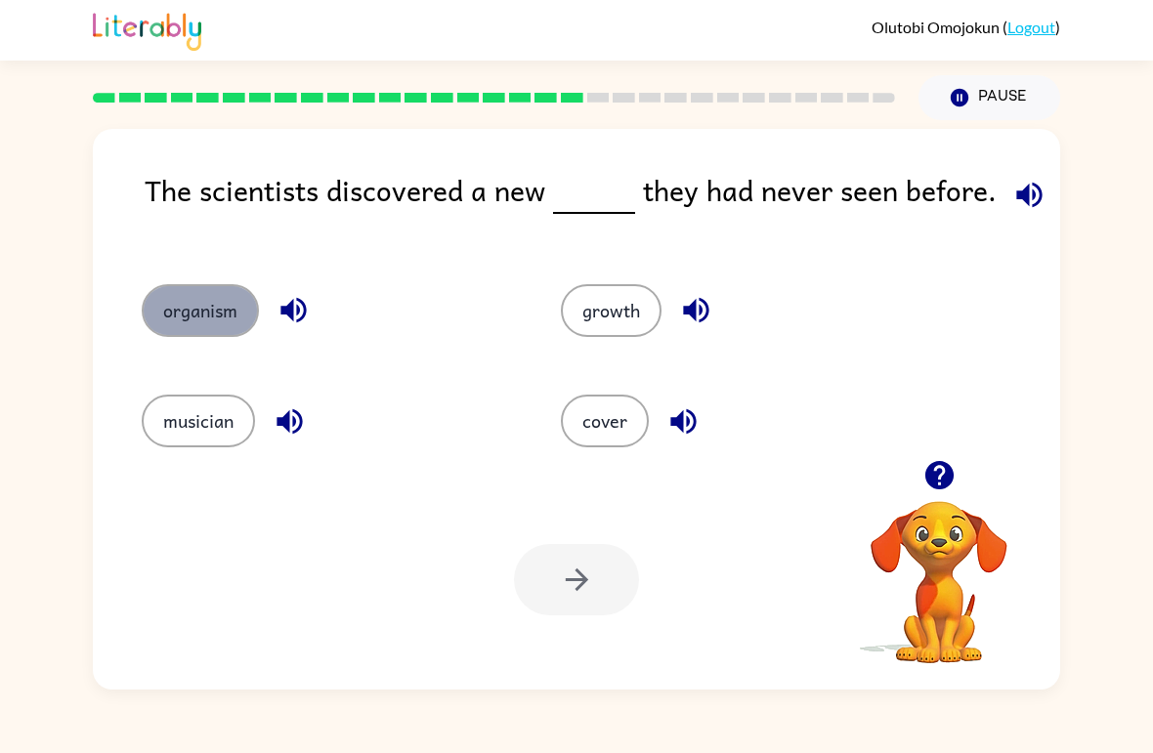
click at [191, 322] on button "organism" at bounding box center [200, 310] width 117 height 53
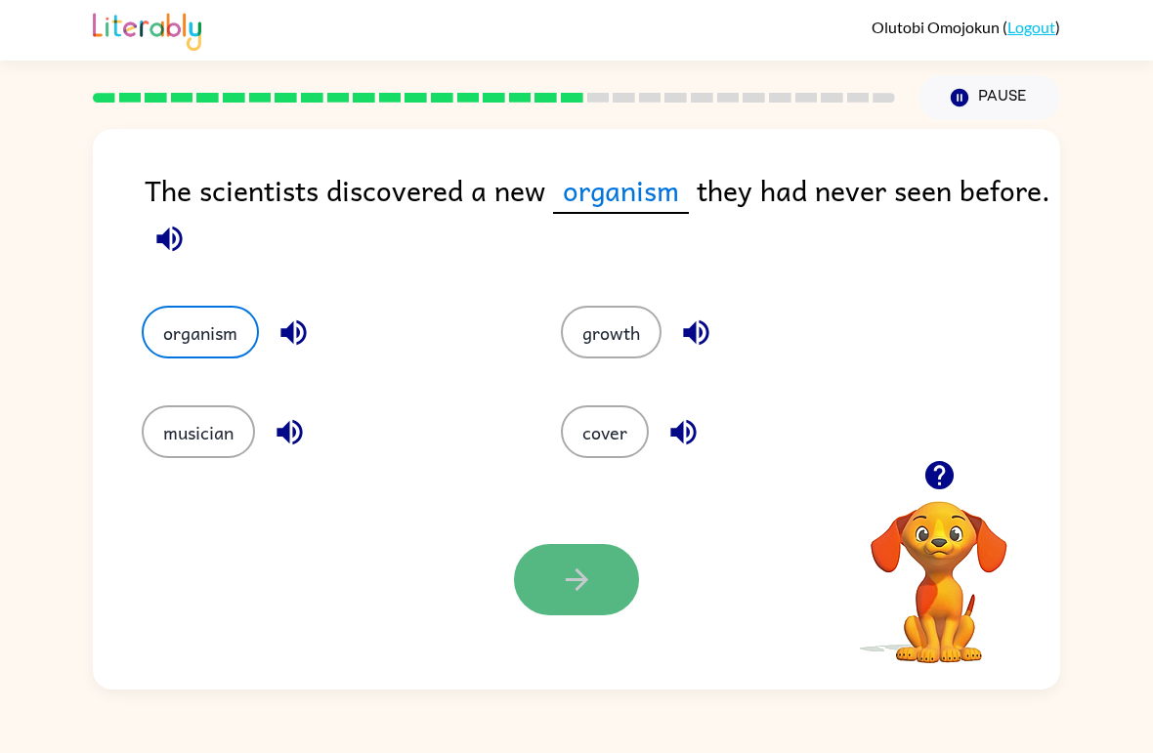
click at [563, 601] on button "button" at bounding box center [576, 579] width 125 height 71
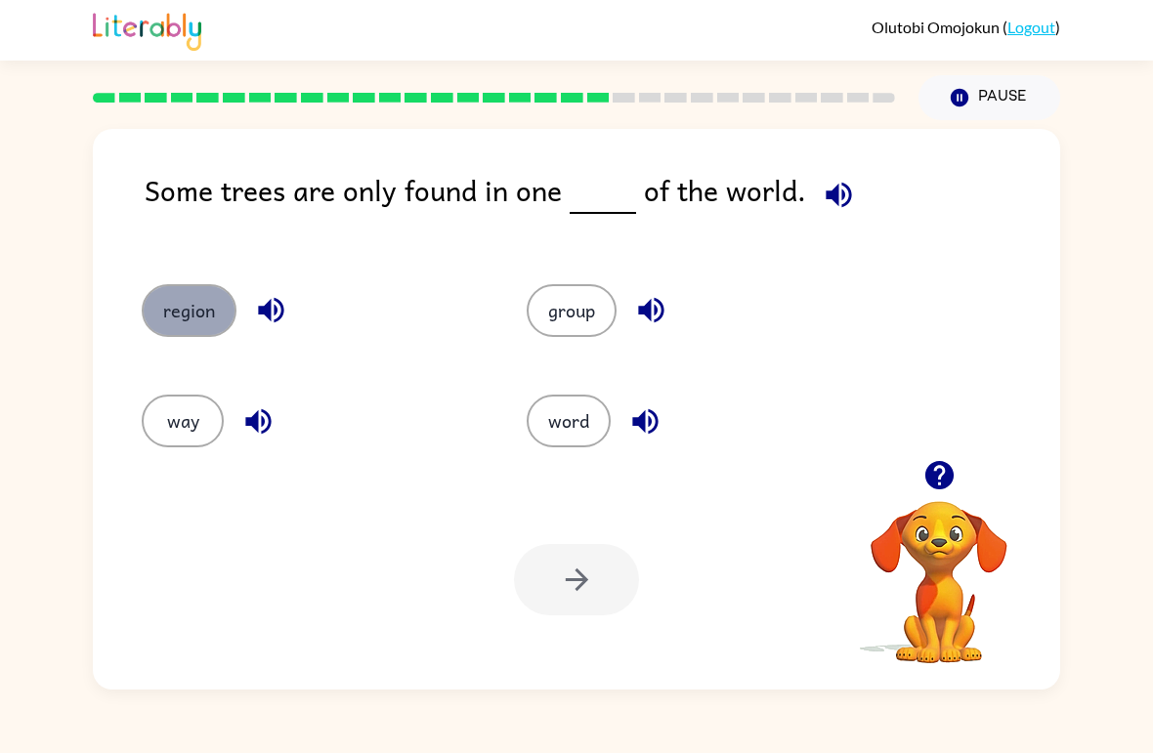
click at [211, 308] on button "region" at bounding box center [189, 310] width 95 height 53
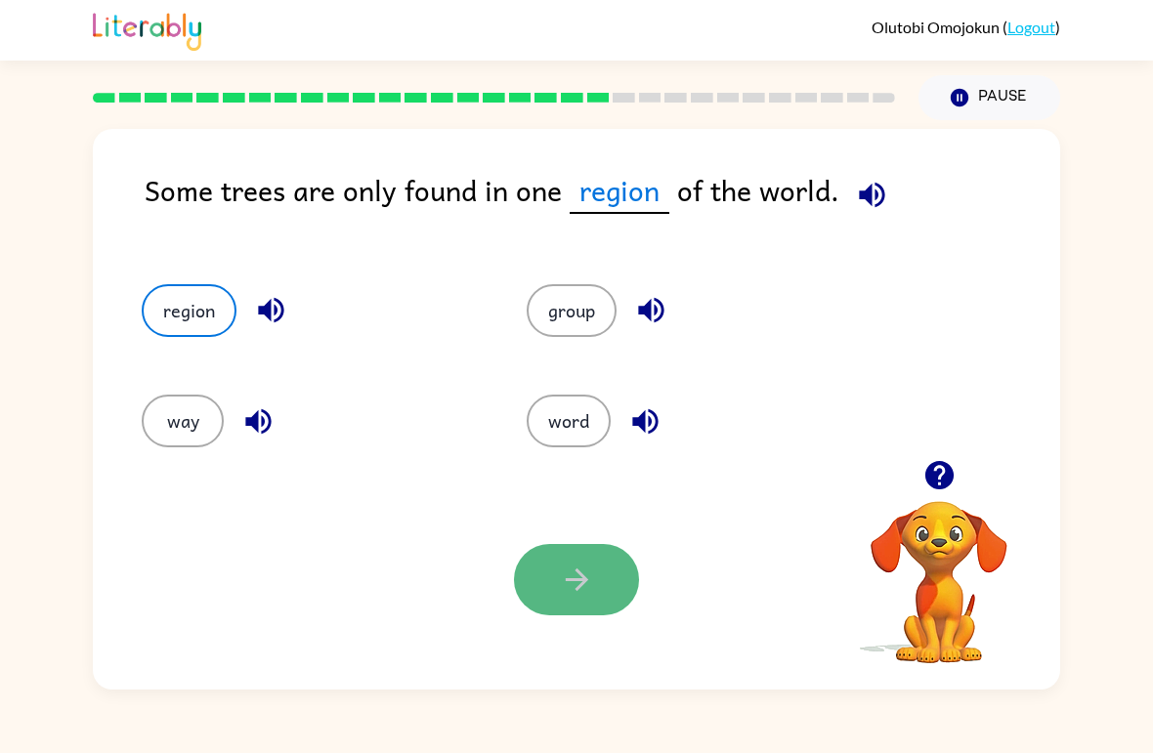
click at [545, 583] on button "button" at bounding box center [576, 579] width 125 height 71
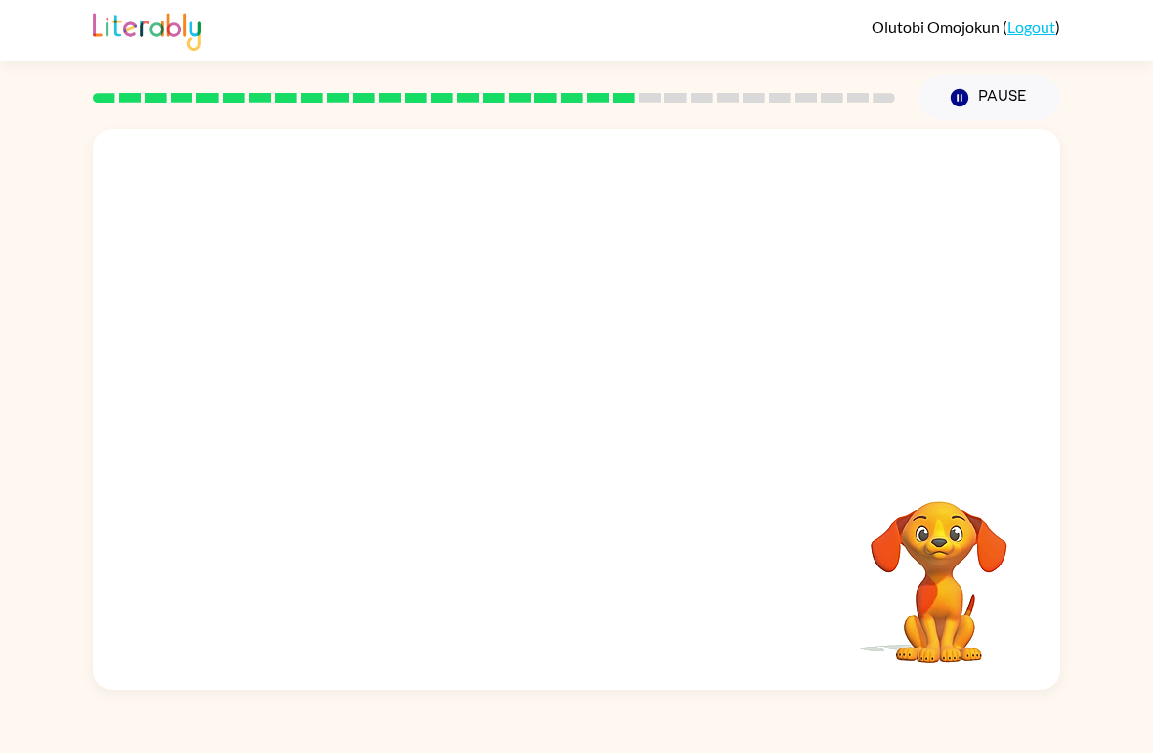
click at [387, 408] on video "Your browser must support playing .mp4 files to use Literably. Please try using…" at bounding box center [576, 294] width 967 height 331
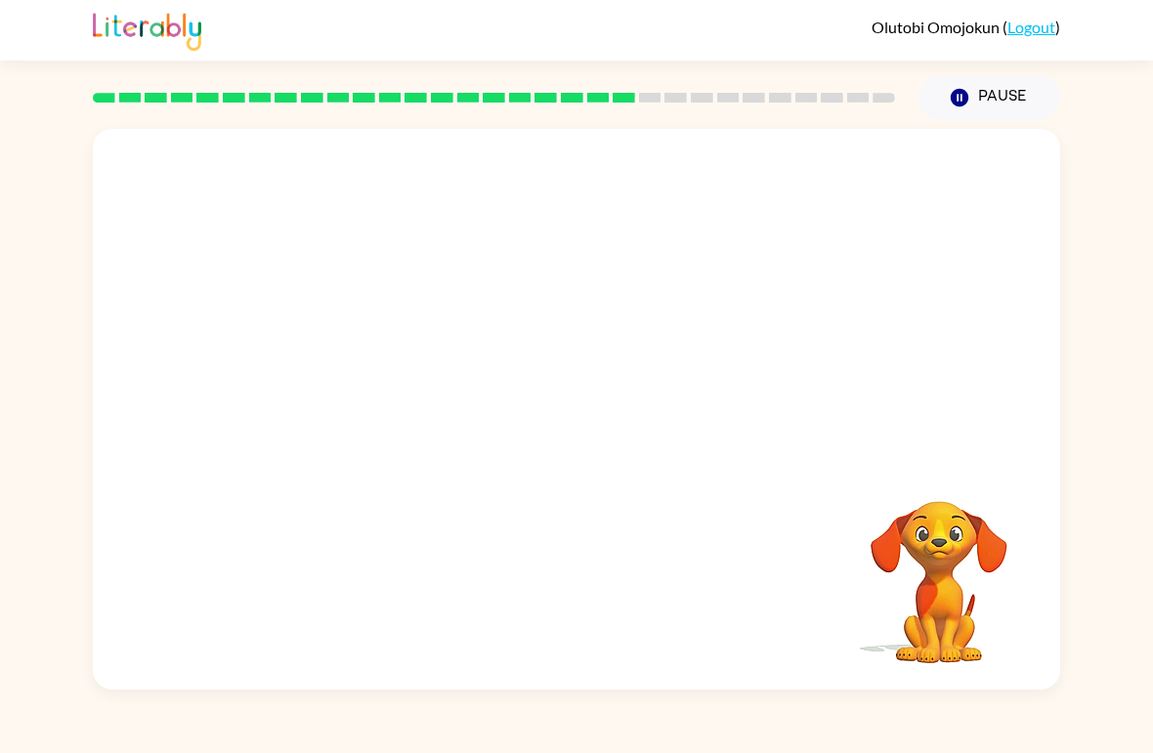
click at [387, 408] on video "Your browser must support playing .mp4 files to use Literably. Please try using…" at bounding box center [576, 294] width 967 height 331
click at [379, 396] on video "Your browser must support playing .mp4 files to use Literably. Please try using…" at bounding box center [576, 294] width 967 height 331
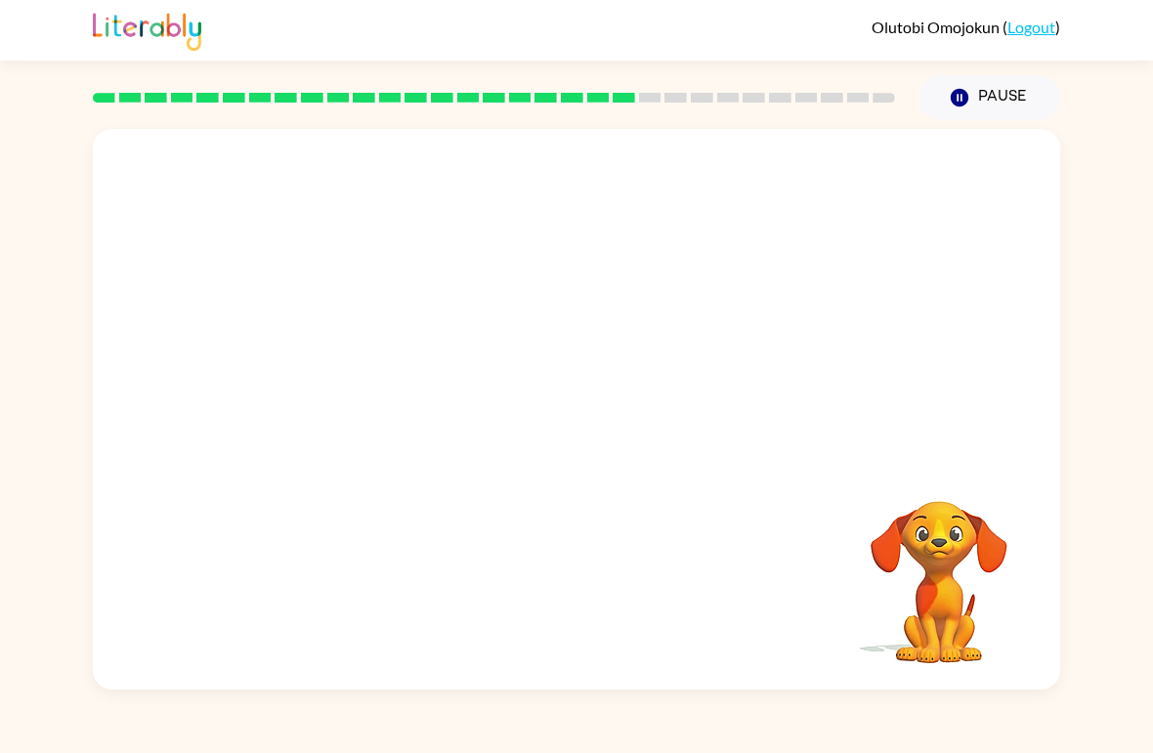
click at [379, 396] on video "Your browser must support playing .mp4 files to use Literably. Please try using…" at bounding box center [576, 294] width 967 height 331
click at [347, 389] on video "Your browser must support playing .mp4 files to use Literably. Please try using…" at bounding box center [576, 294] width 967 height 331
click at [578, 443] on div at bounding box center [576, 419] width 125 height 71
click at [578, 443] on button "button" at bounding box center [576, 419] width 125 height 71
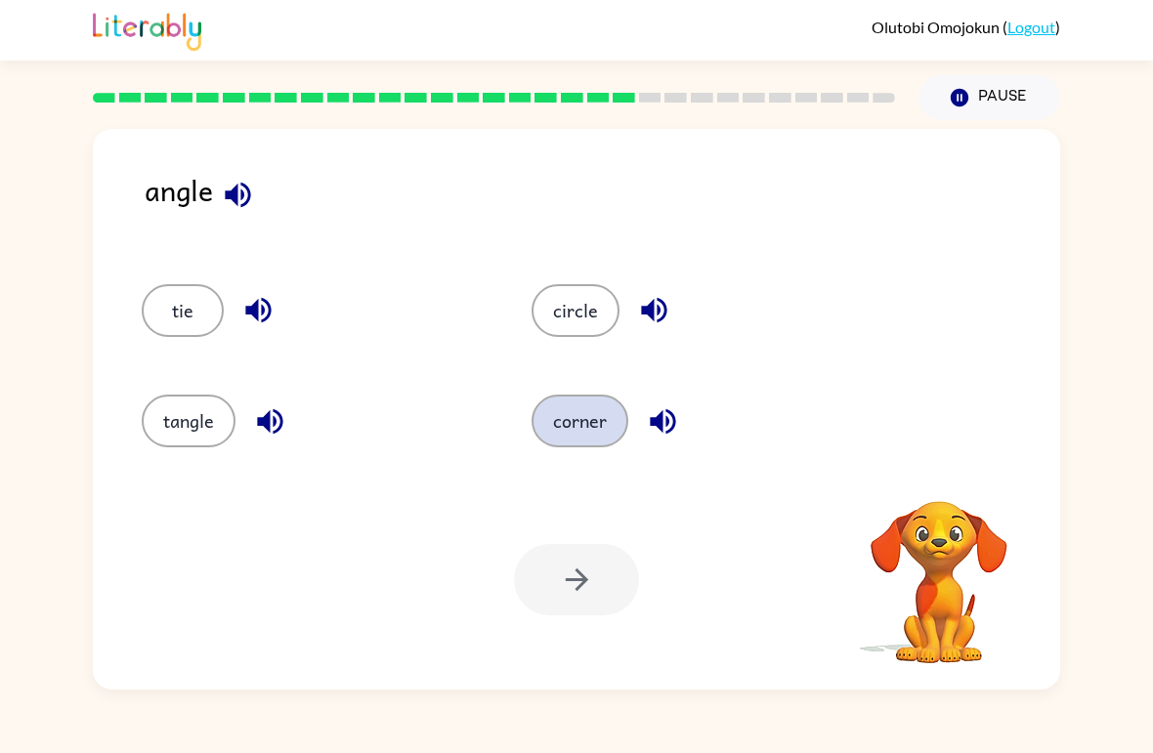
click at [593, 421] on button "corner" at bounding box center [580, 421] width 97 height 53
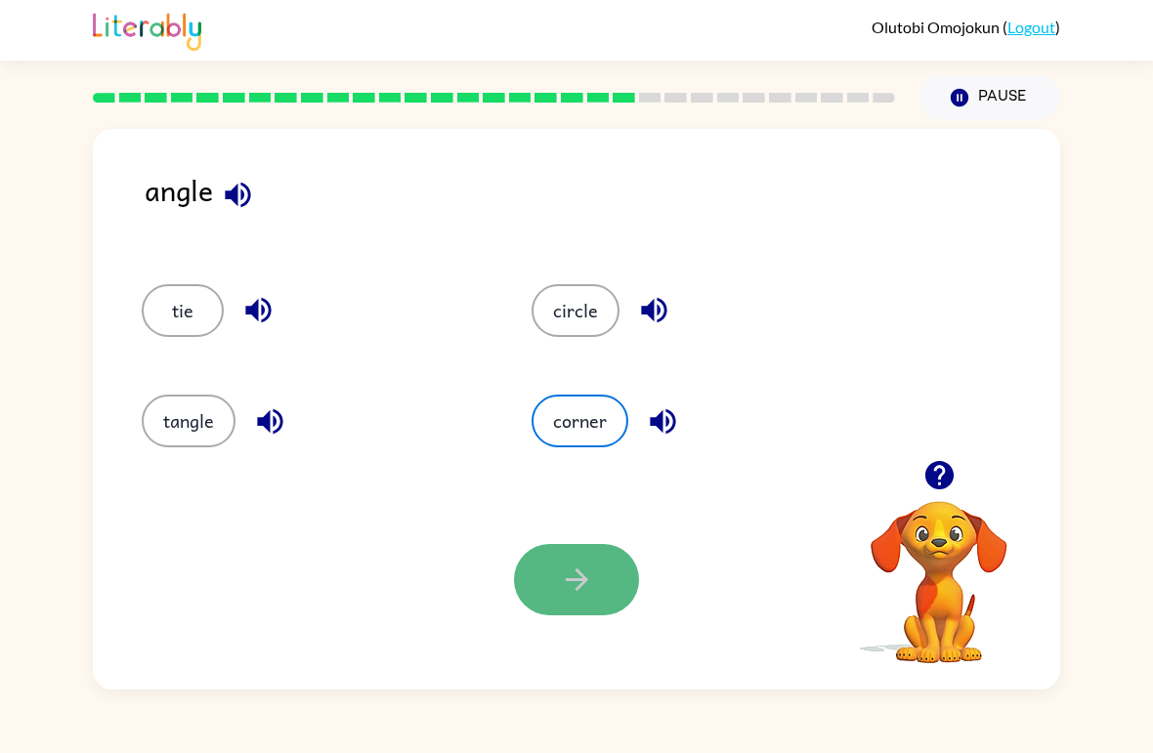
click at [587, 598] on button "button" at bounding box center [576, 579] width 125 height 71
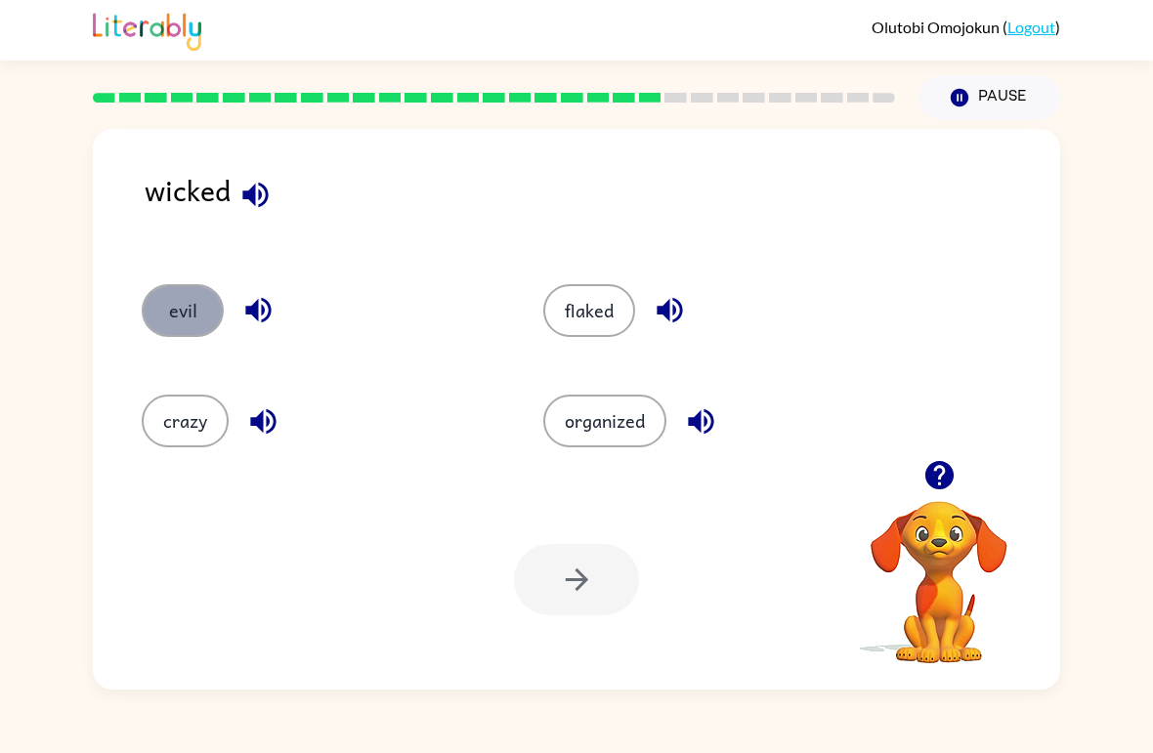
click at [172, 310] on button "evil" at bounding box center [183, 310] width 82 height 53
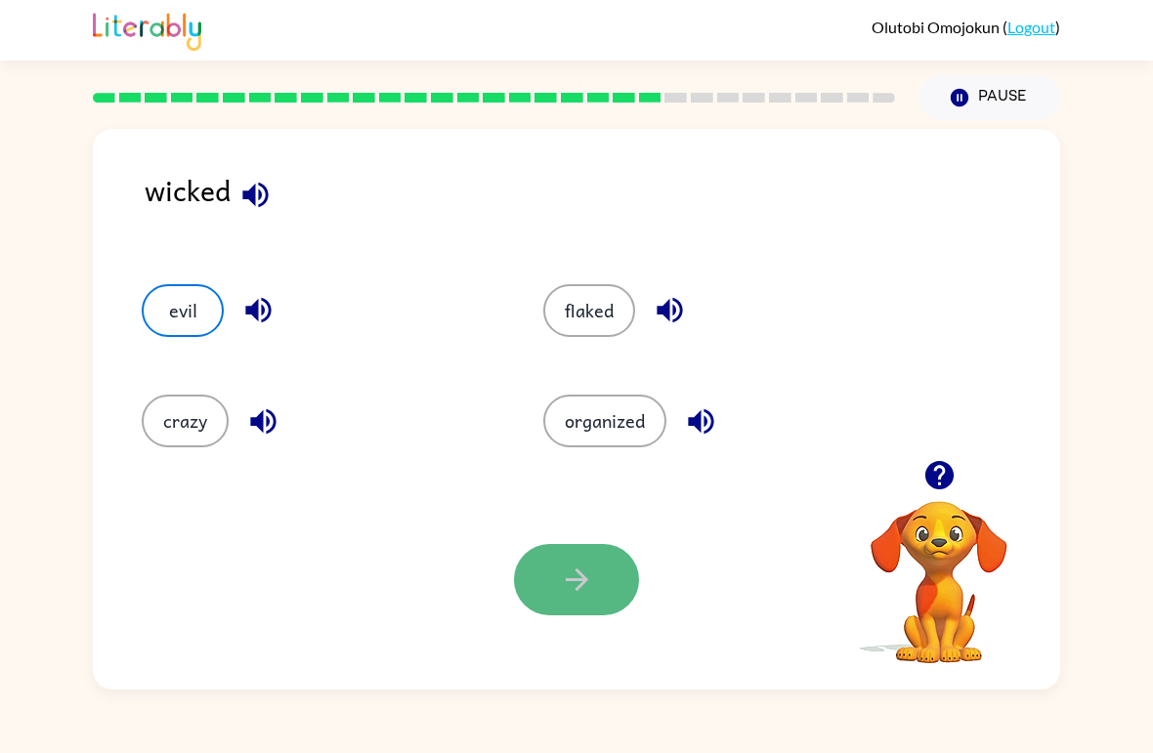
click at [556, 603] on button "button" at bounding box center [576, 579] width 125 height 71
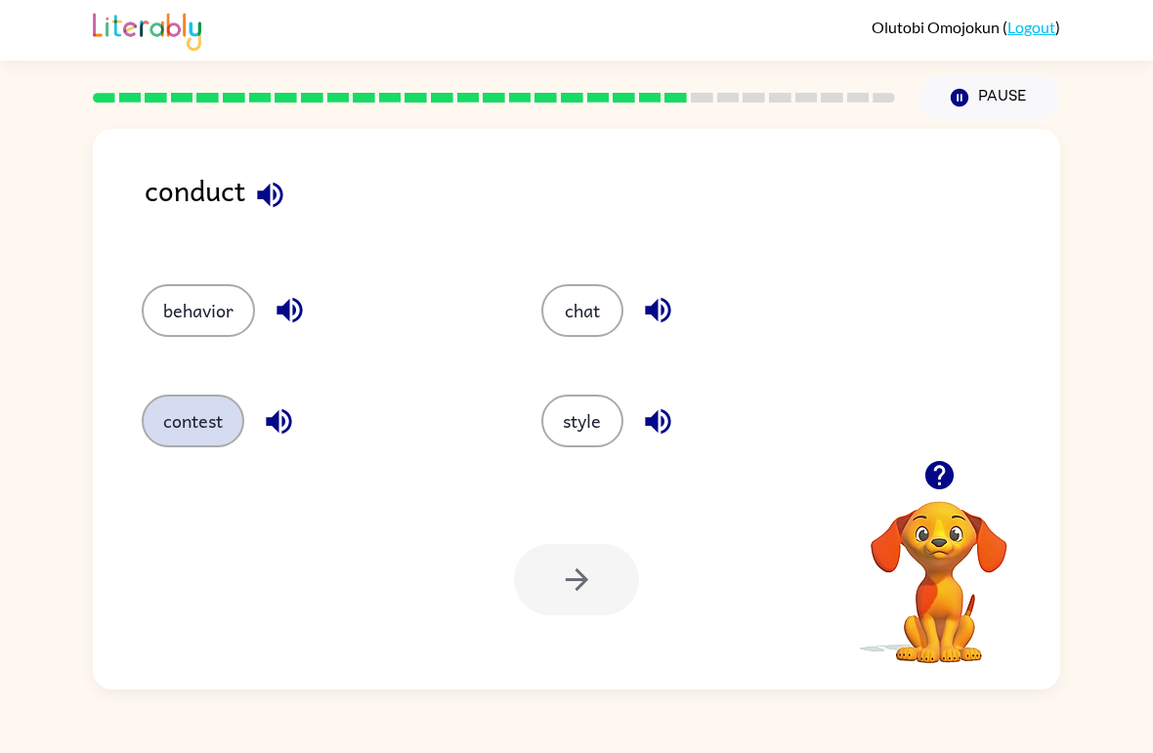
click at [183, 430] on button "contest" at bounding box center [193, 421] width 103 height 53
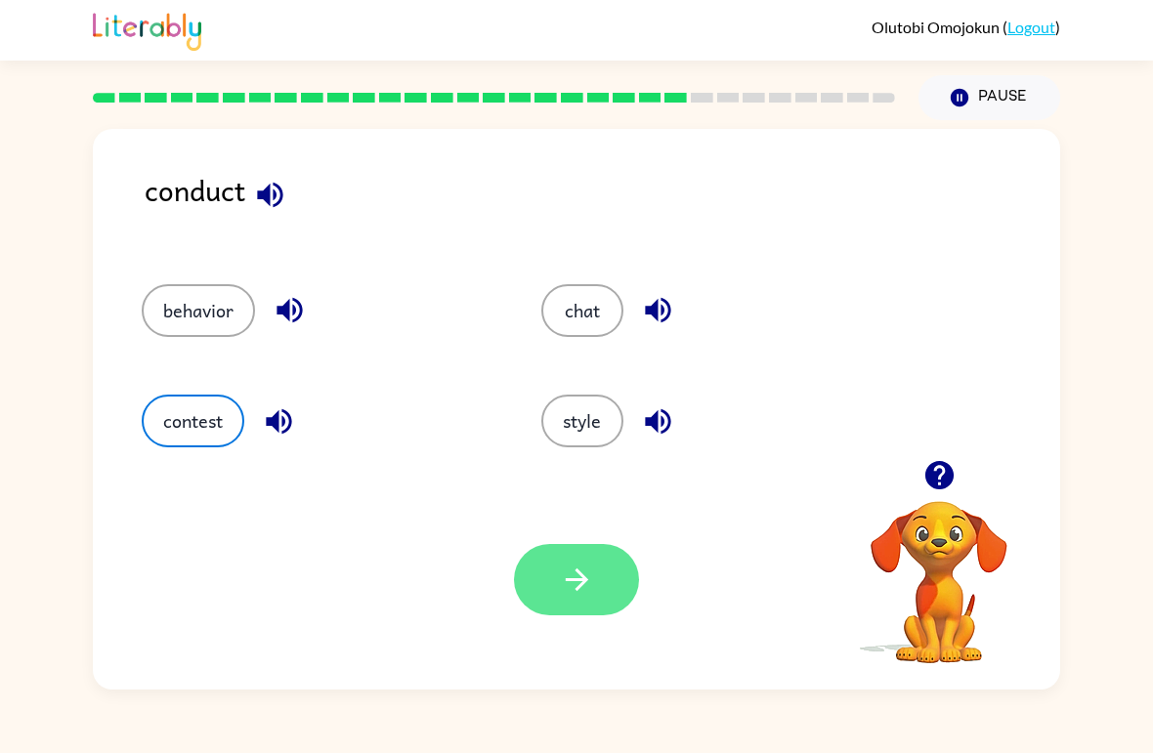
click at [571, 599] on button "button" at bounding box center [576, 579] width 125 height 71
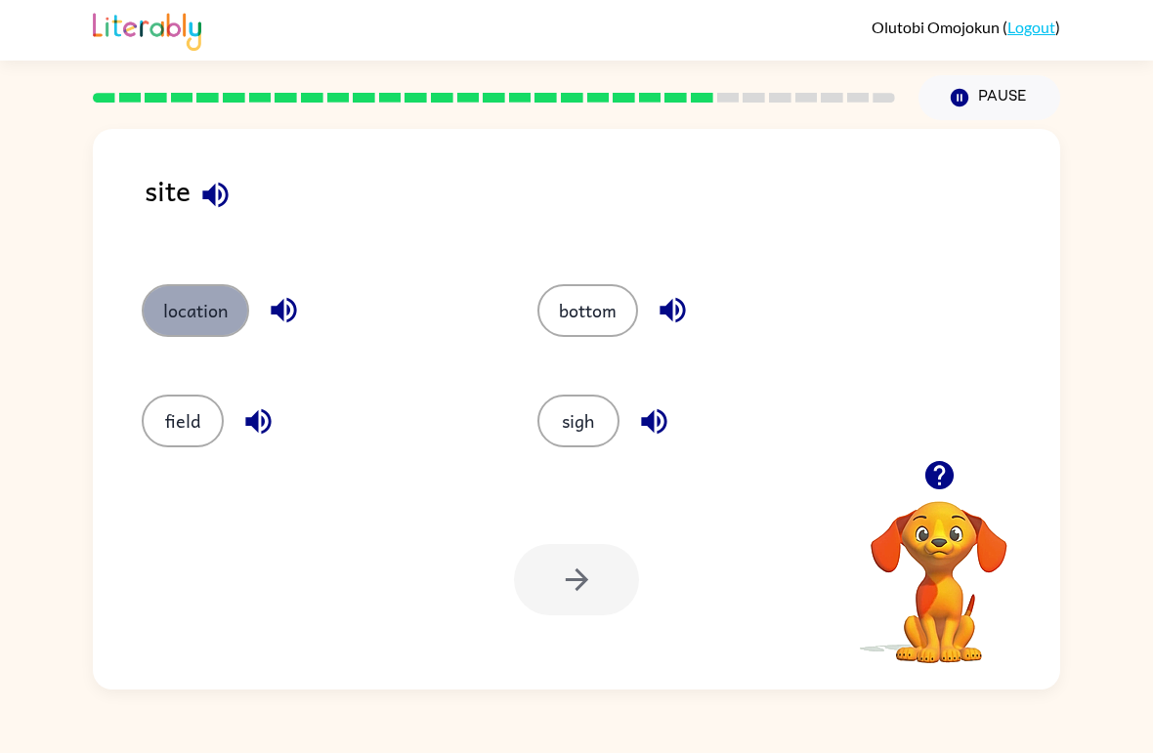
click at [172, 316] on button "location" at bounding box center [195, 310] width 107 height 53
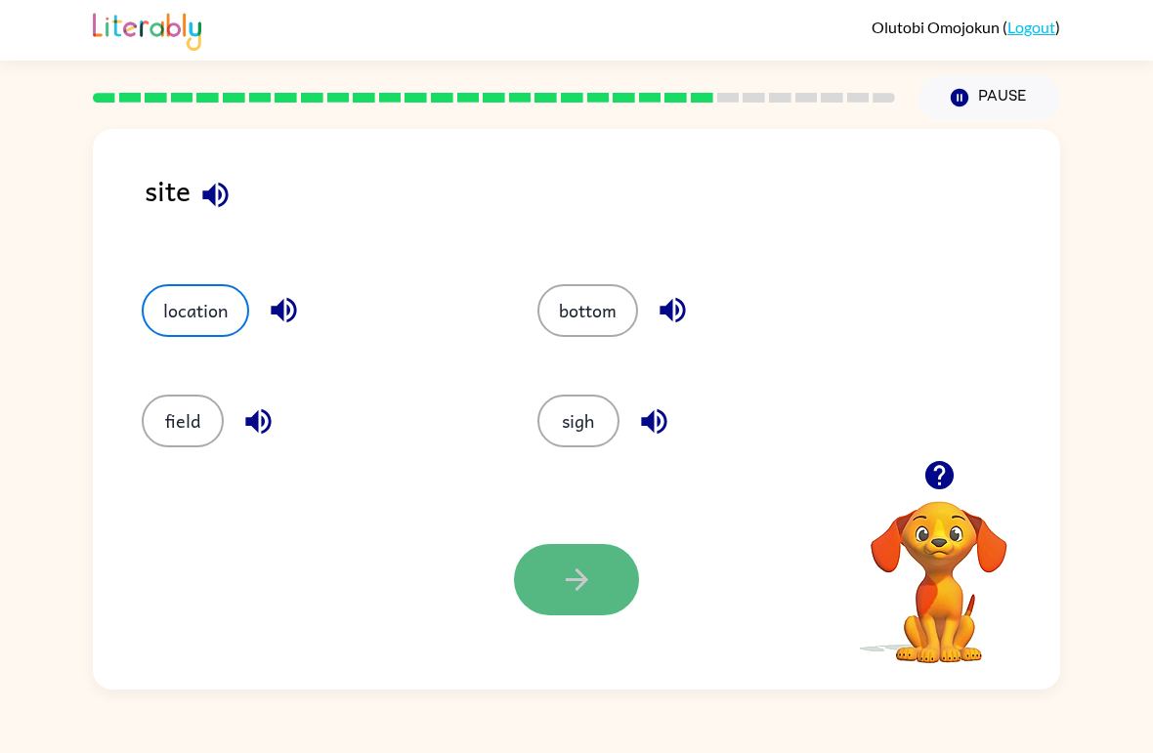
click at [595, 574] on button "button" at bounding box center [576, 579] width 125 height 71
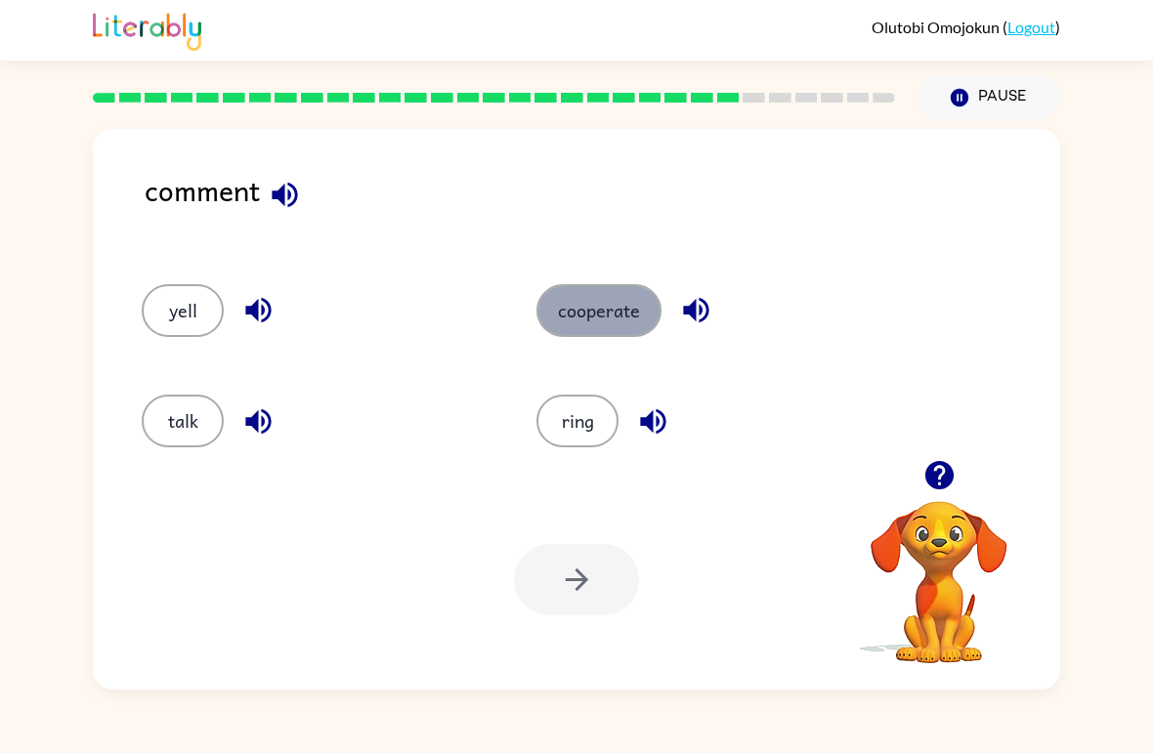
click at [616, 295] on button "cooperate" at bounding box center [598, 310] width 125 height 53
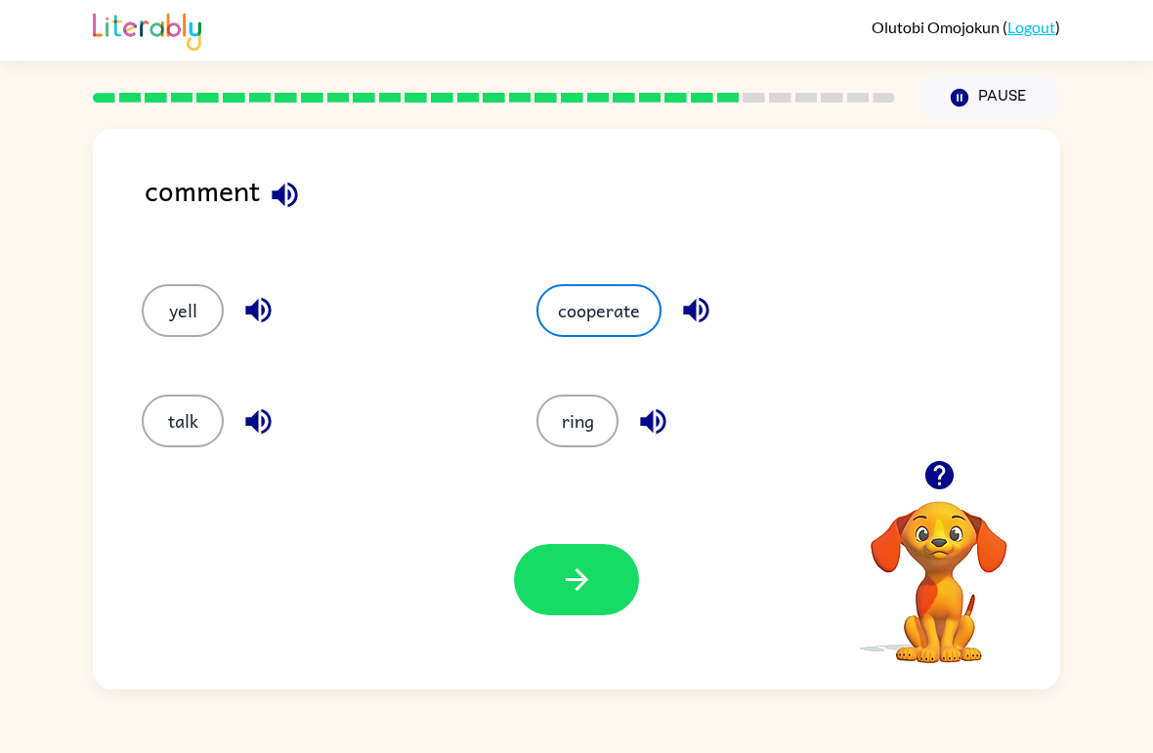
click at [562, 651] on div "Your browser must support playing .mp4 files to use Literably. Please try using…" at bounding box center [576, 580] width 967 height 220
click at [558, 590] on button "button" at bounding box center [576, 579] width 125 height 71
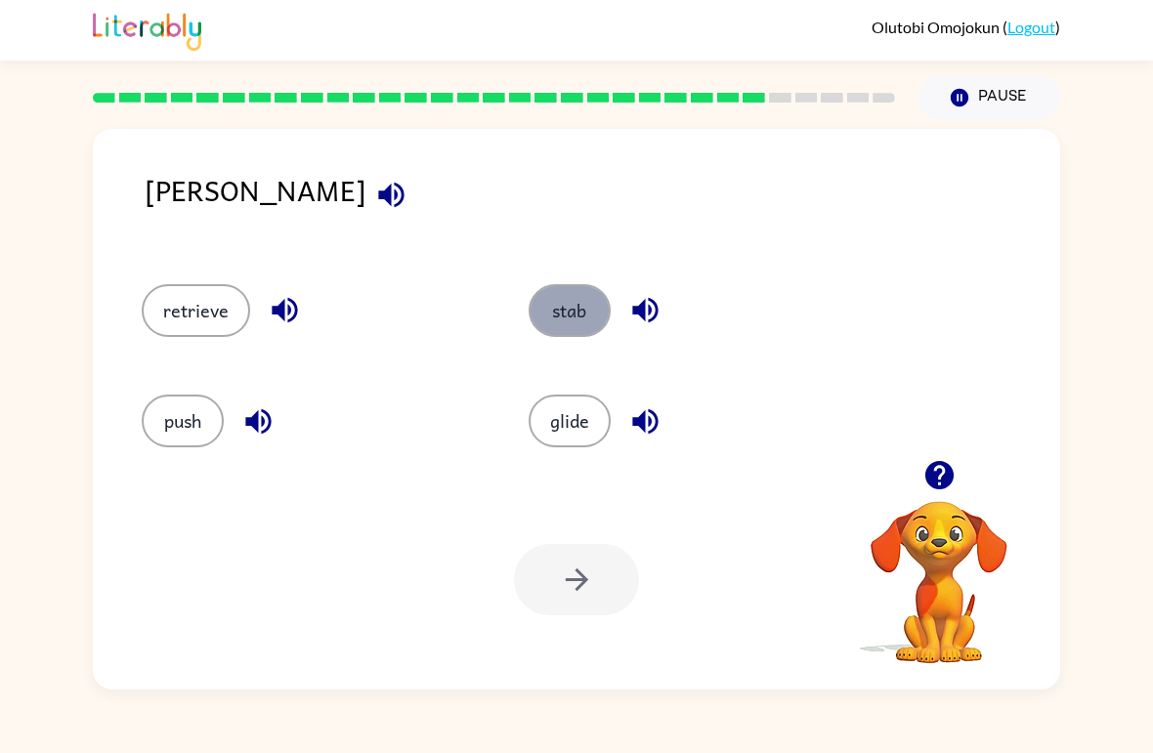
click at [540, 306] on button "stab" at bounding box center [570, 310] width 82 height 53
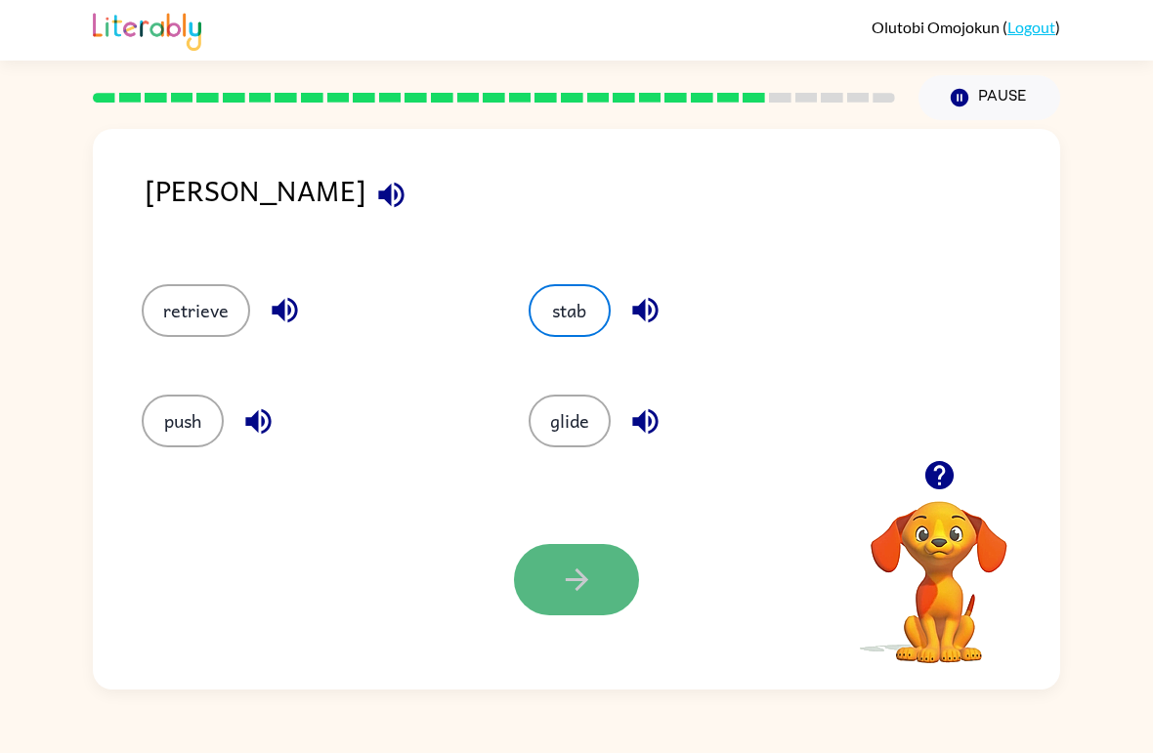
click at [615, 573] on button "button" at bounding box center [576, 579] width 125 height 71
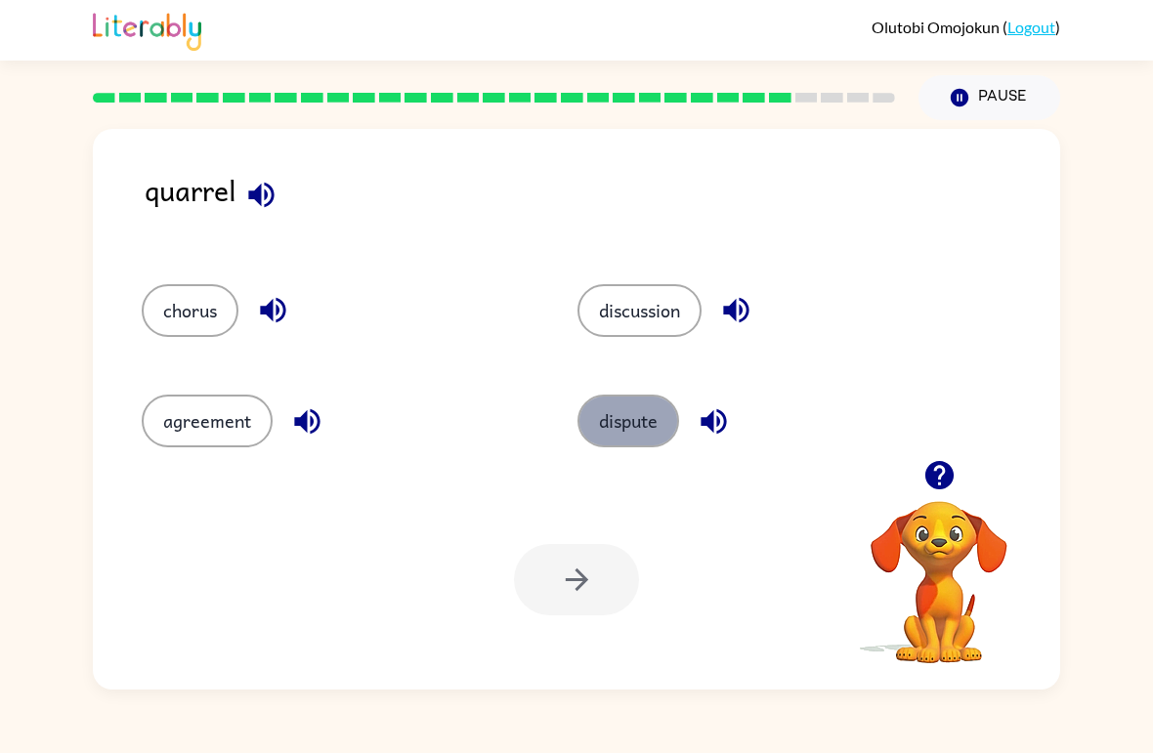
click at [606, 434] on button "dispute" at bounding box center [629, 421] width 102 height 53
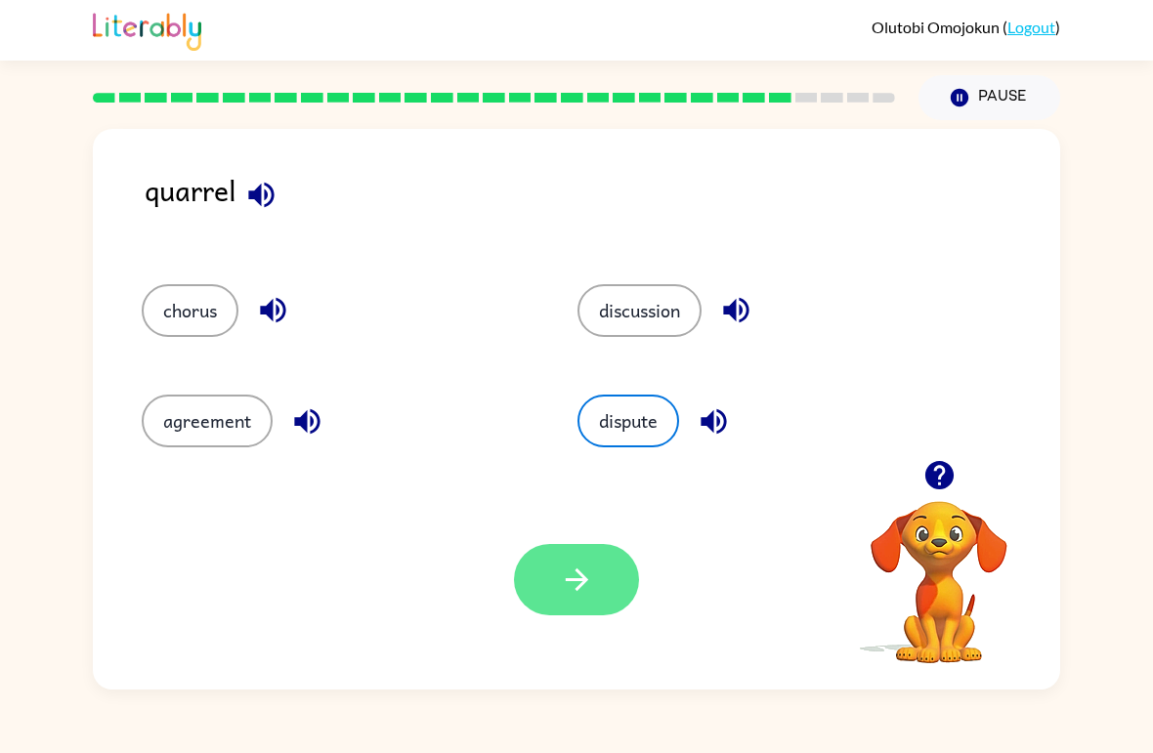
click at [579, 604] on button "button" at bounding box center [576, 579] width 125 height 71
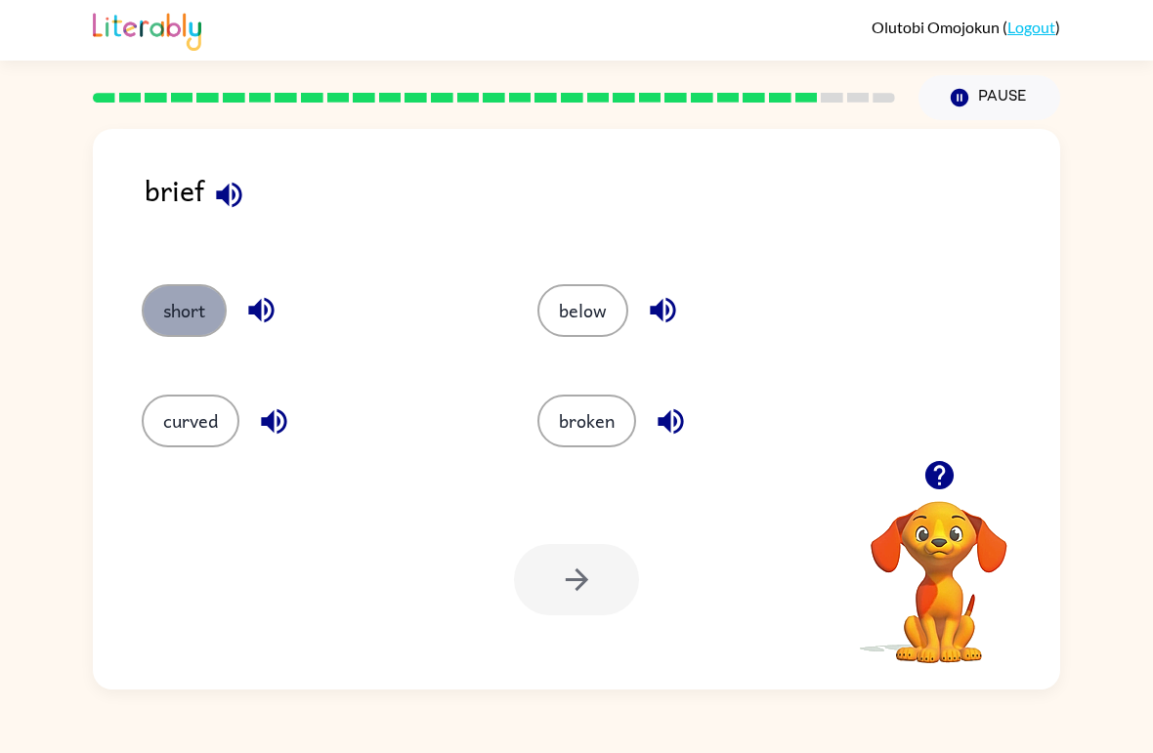
click at [160, 314] on button "short" at bounding box center [184, 310] width 85 height 53
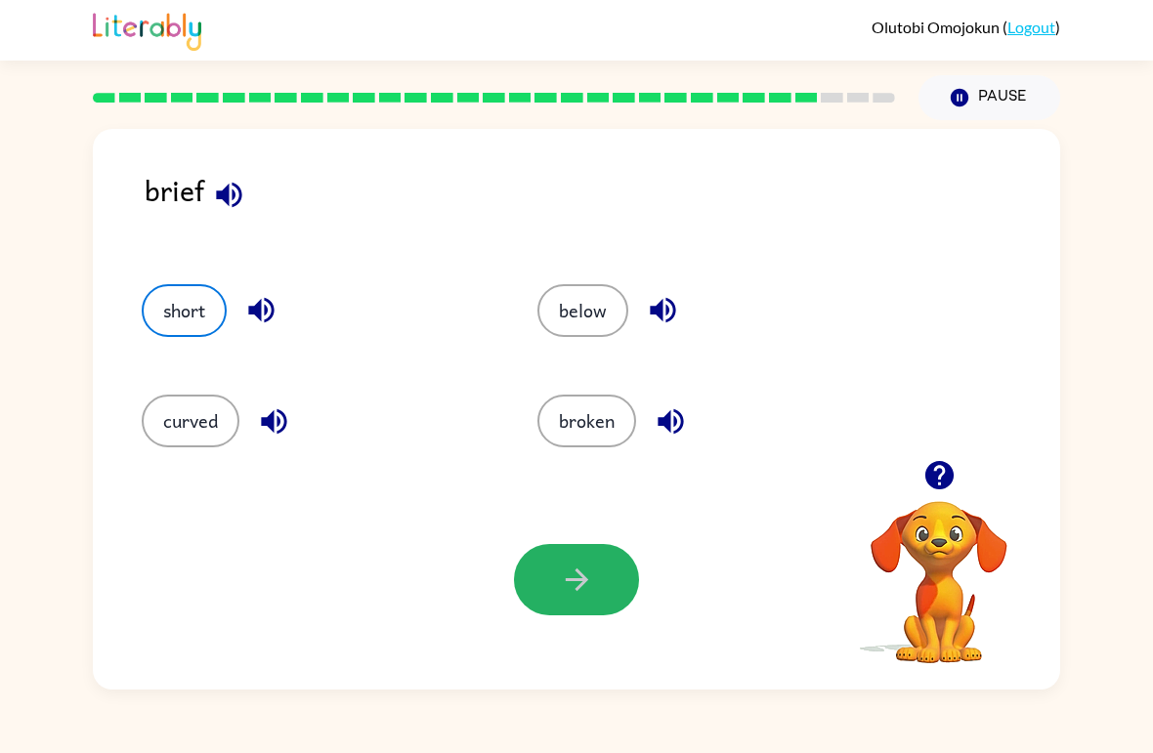
click at [592, 574] on icon "button" at bounding box center [577, 580] width 34 height 34
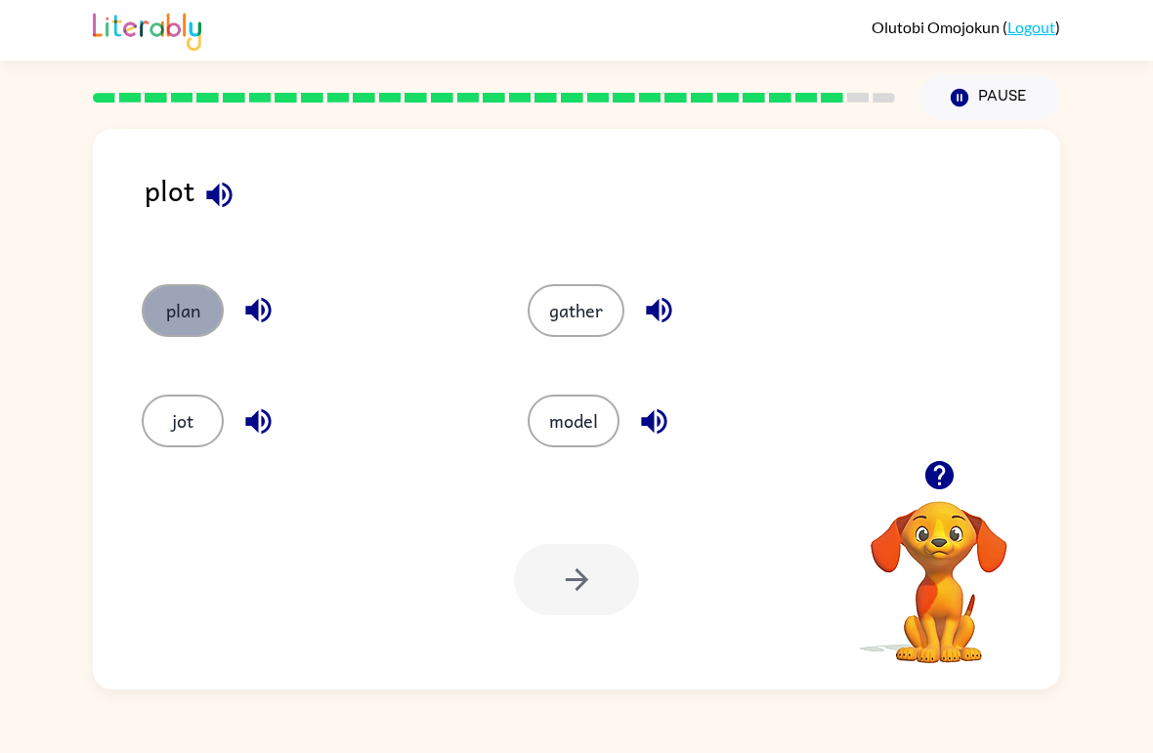
click at [168, 308] on button "plan" at bounding box center [183, 310] width 82 height 53
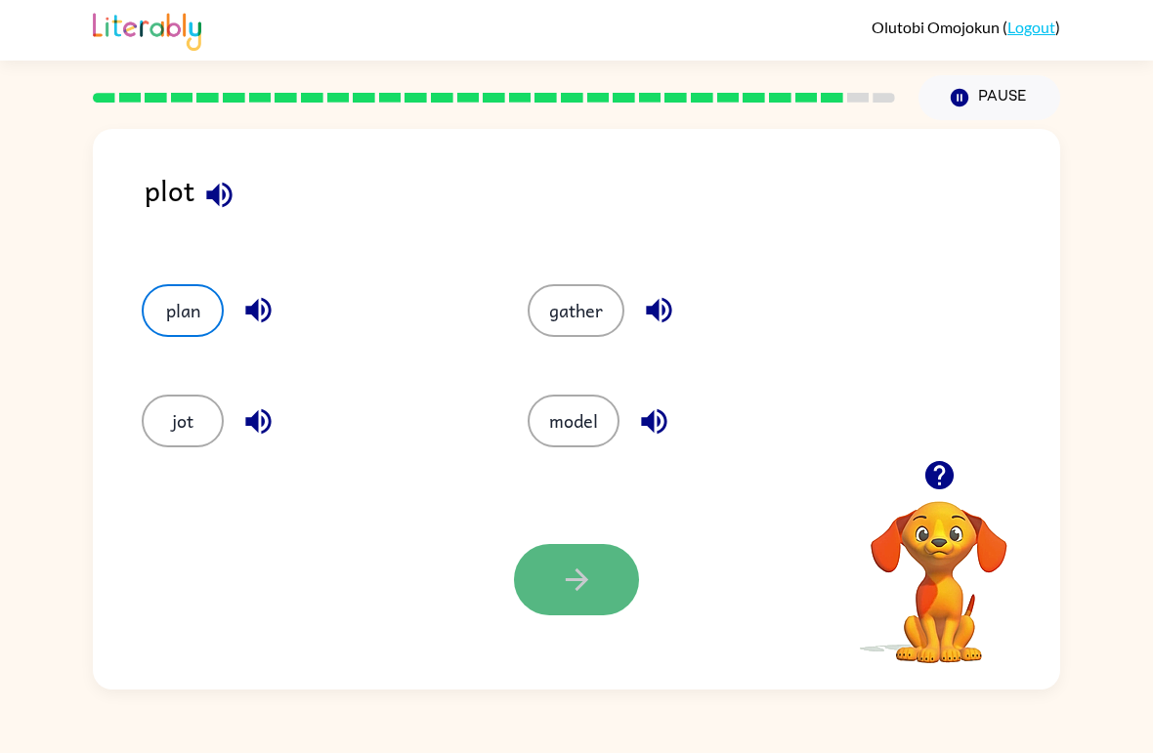
click at [537, 598] on button "button" at bounding box center [576, 579] width 125 height 71
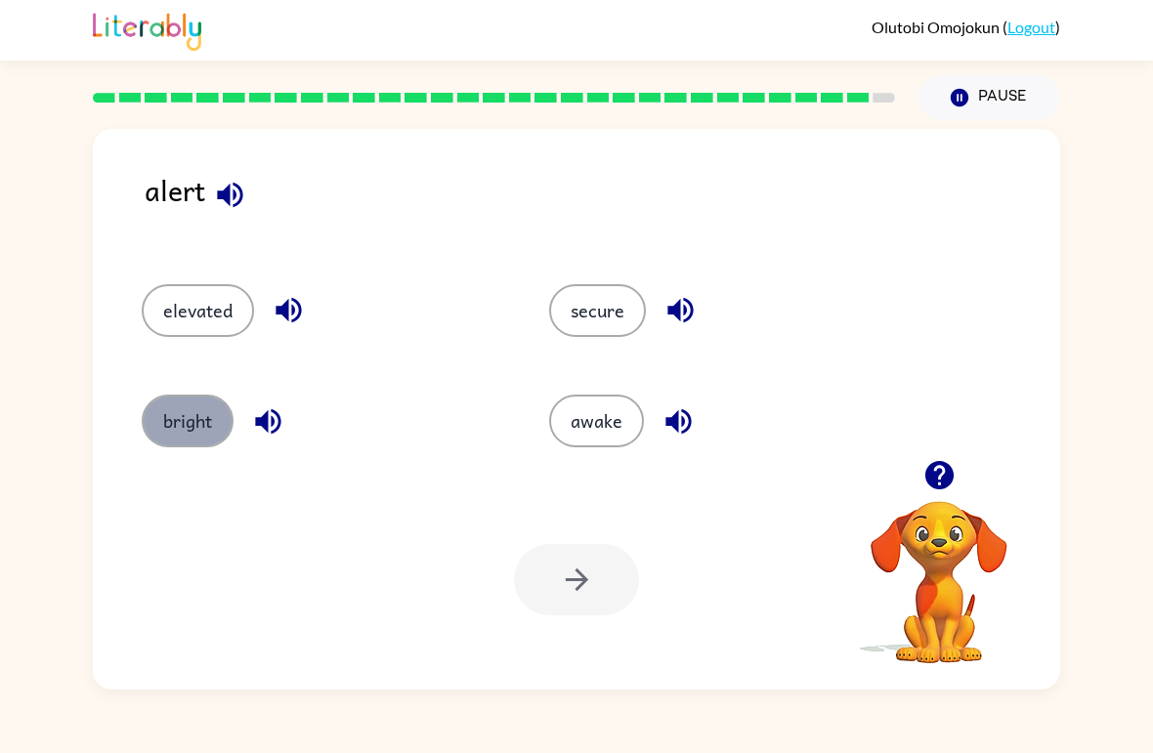
click at [170, 411] on button "bright" at bounding box center [188, 421] width 92 height 53
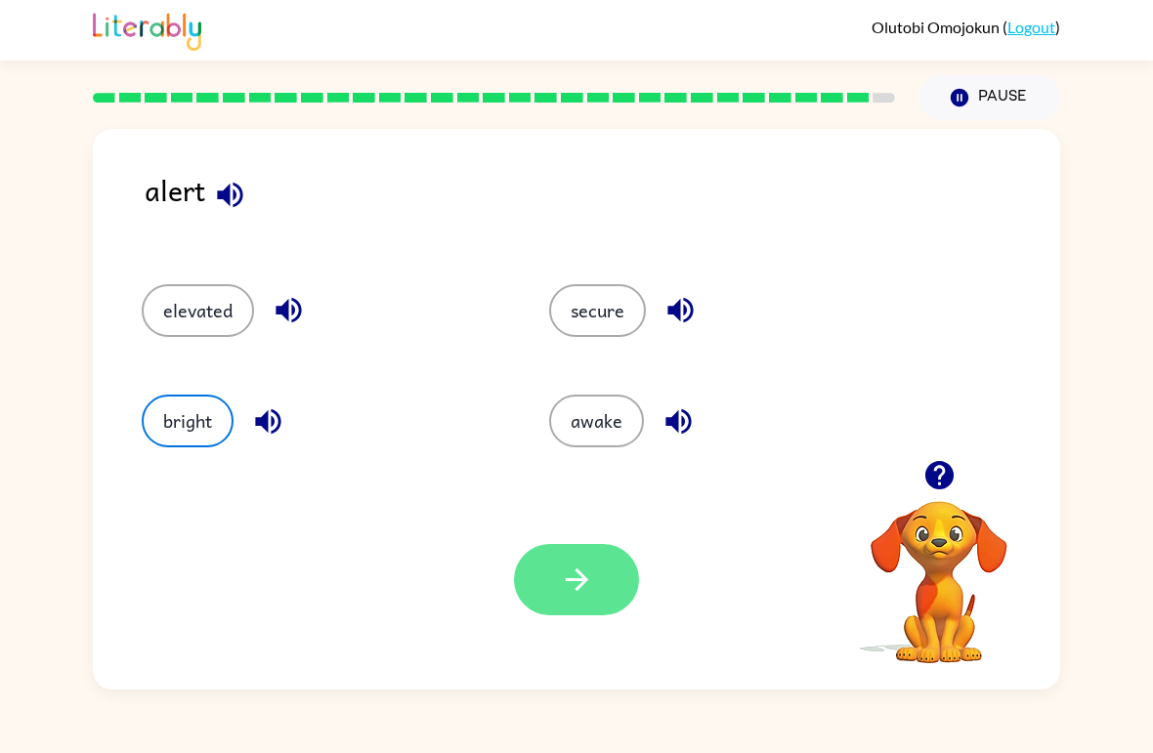
click at [564, 572] on icon "button" at bounding box center [577, 580] width 34 height 34
